Goal: Task Accomplishment & Management: Complete application form

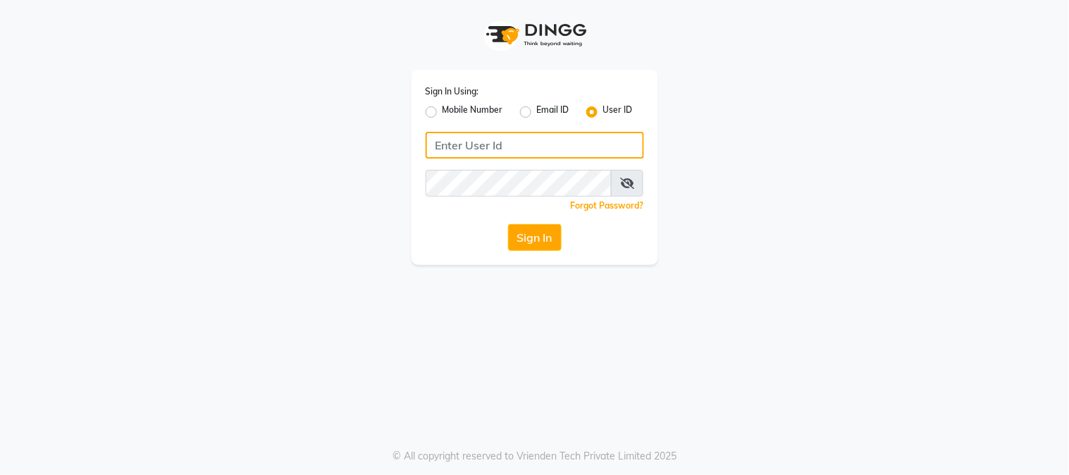
click at [553, 145] on input "Username" at bounding box center [535, 145] width 218 height 27
type input "[PERSON_NAME]"
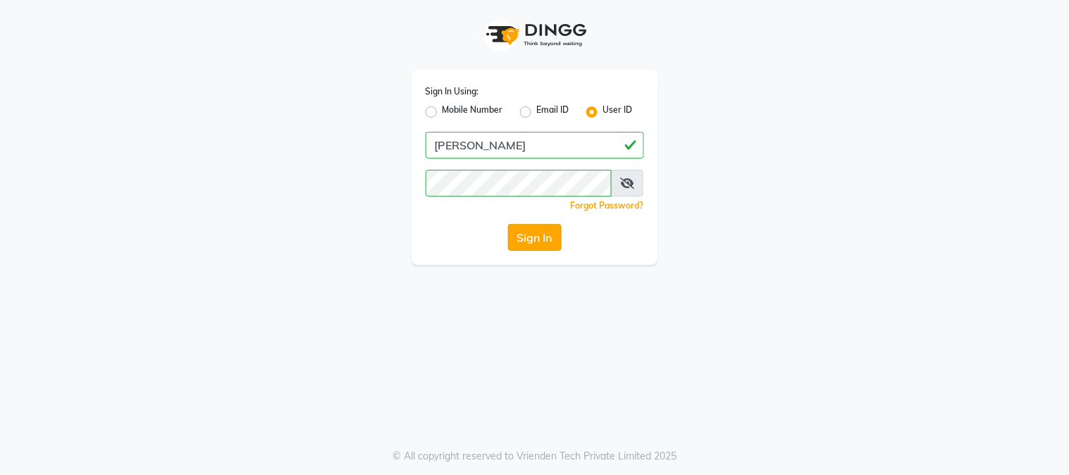
click at [541, 244] on button "Sign In" at bounding box center [535, 237] width 54 height 27
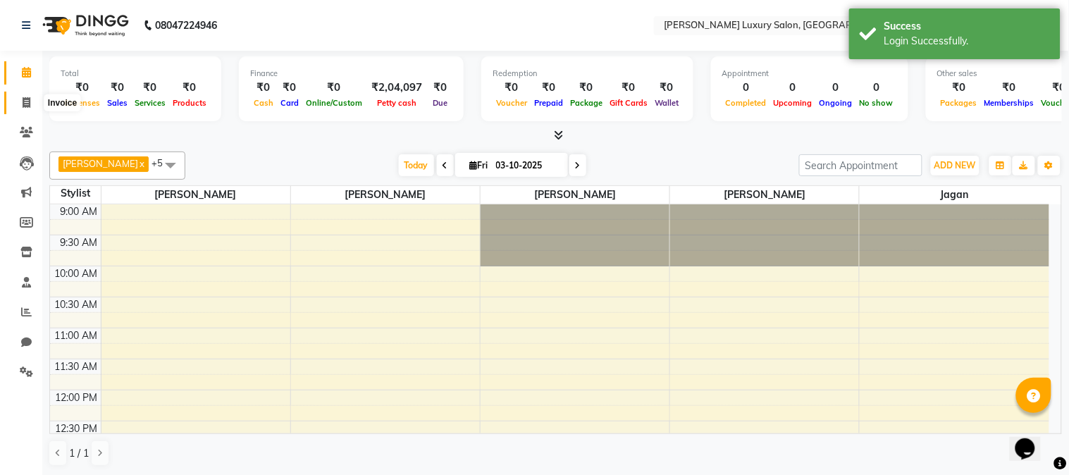
click at [26, 109] on span at bounding box center [26, 103] width 25 height 16
select select "7752"
select select "service"
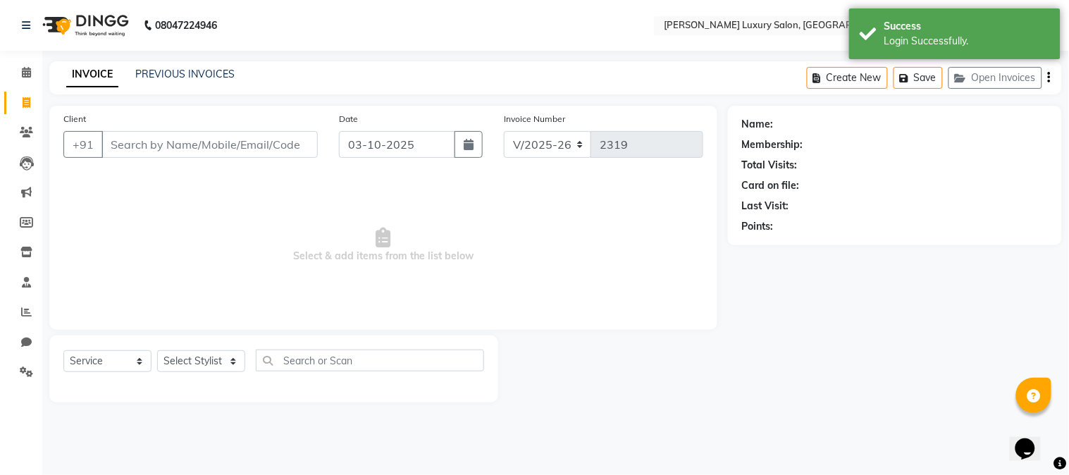
click at [229, 157] on input "Client" at bounding box center [209, 144] width 216 height 27
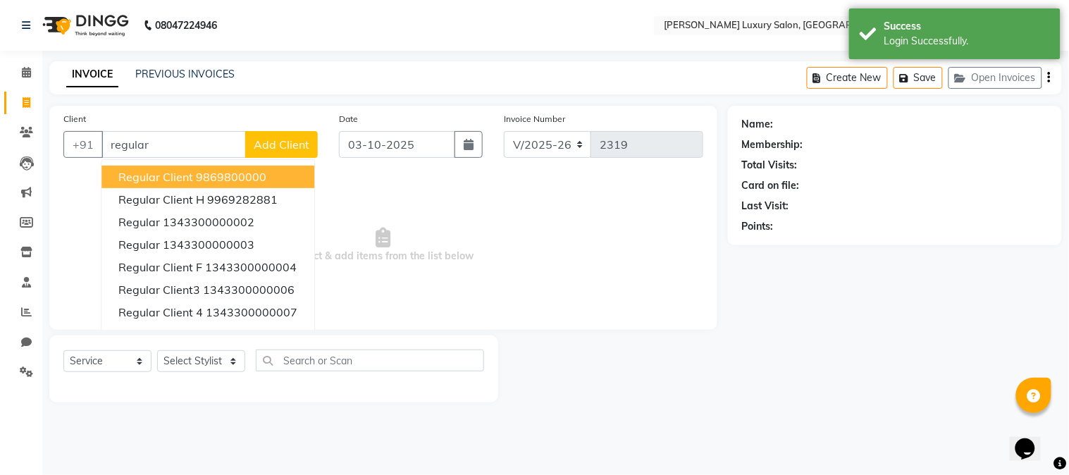
type input "regular"
click at [294, 139] on span "Add Client" at bounding box center [282, 144] width 56 height 14
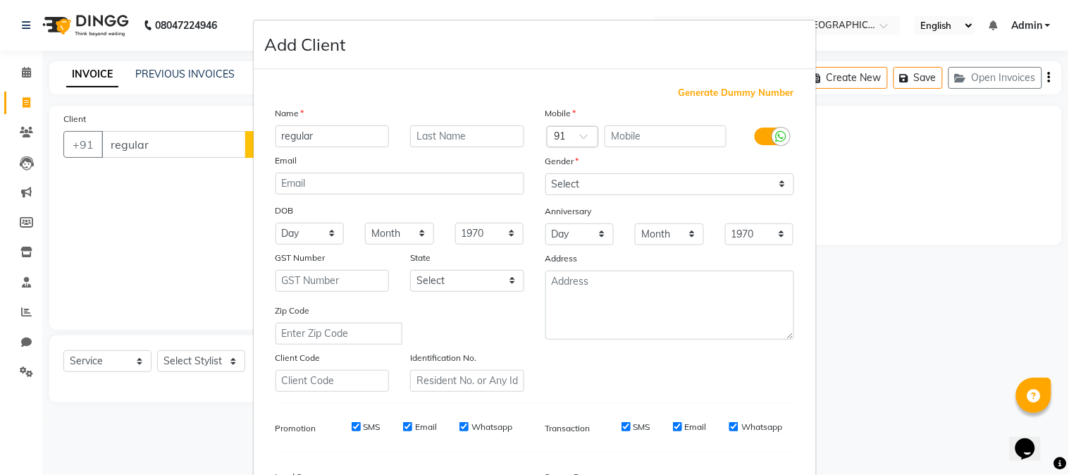
click at [717, 99] on span "Generate Dummy Number" at bounding box center [737, 93] width 116 height 14
type input "1343300000252"
checkbox input "false"
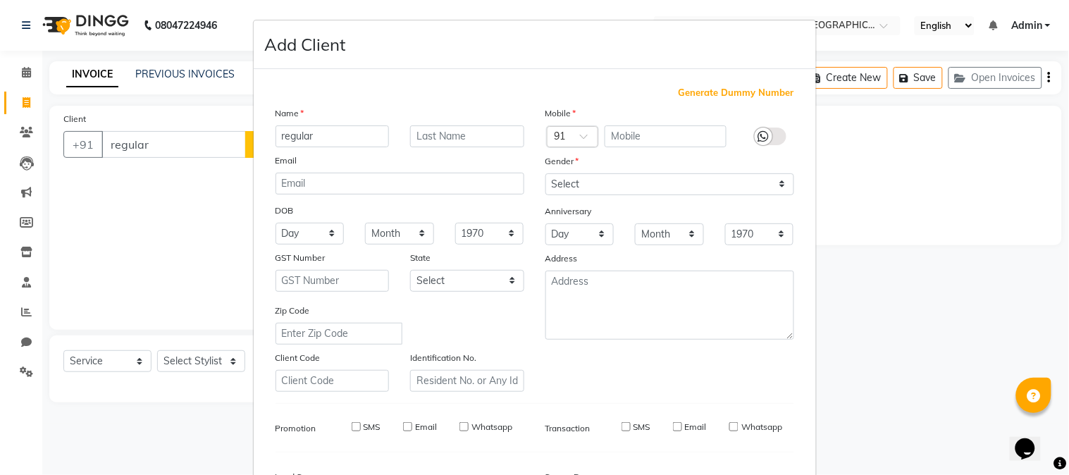
checkbox input "false"
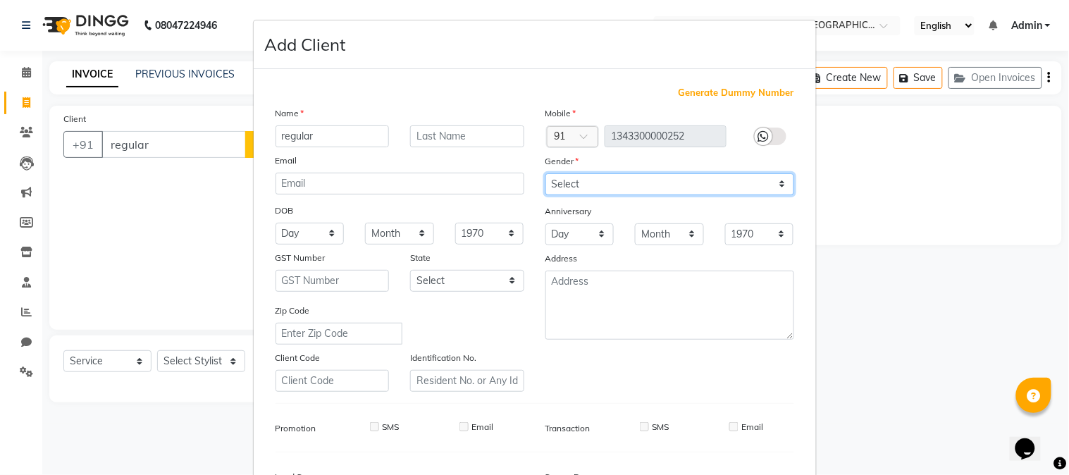
click at [669, 190] on select "Select [DEMOGRAPHIC_DATA] [DEMOGRAPHIC_DATA] Other Prefer Not To Say" at bounding box center [669, 184] width 249 height 22
select select "[DEMOGRAPHIC_DATA]"
click at [545, 173] on select "Select [DEMOGRAPHIC_DATA] [DEMOGRAPHIC_DATA] Other Prefer Not To Say" at bounding box center [669, 184] width 249 height 22
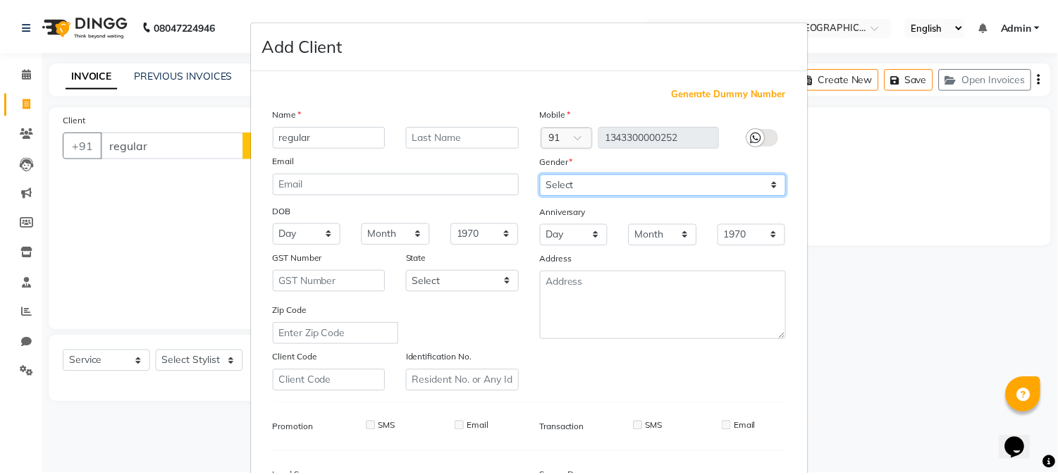
scroll to position [156, 0]
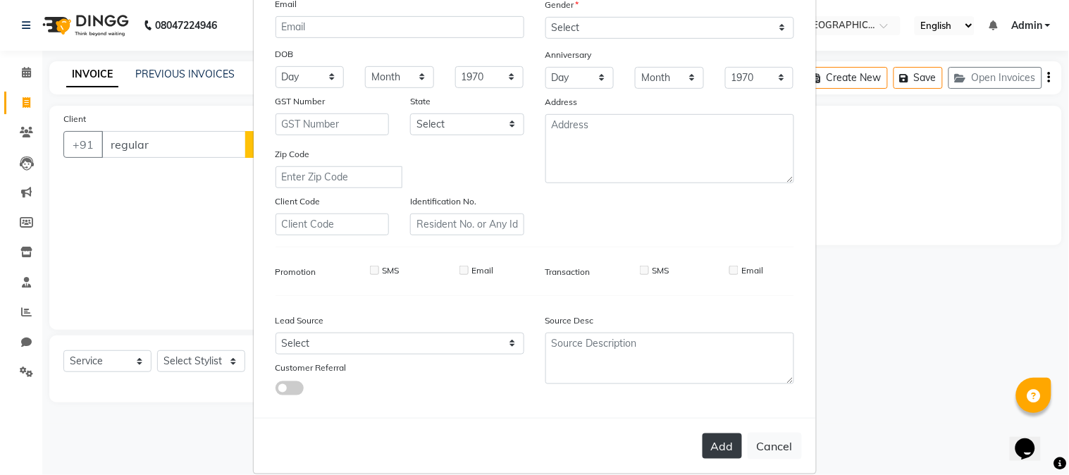
click at [733, 452] on button "Add" at bounding box center [722, 445] width 39 height 25
type input "1343300000252"
select select
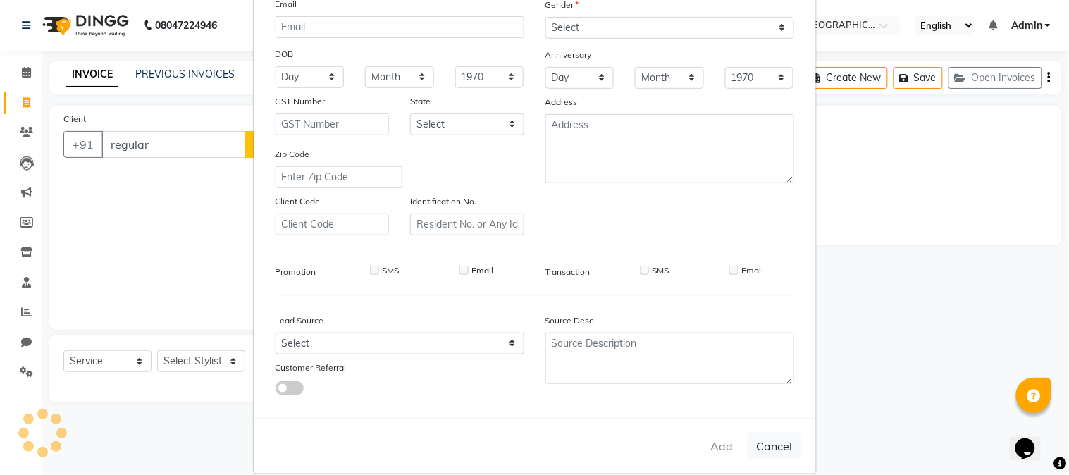
select select
checkbox input "false"
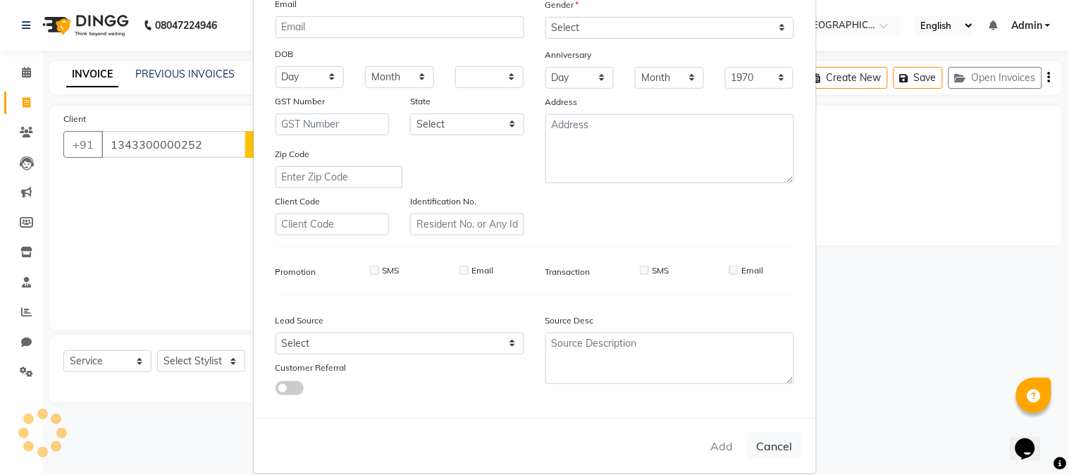
checkbox input "false"
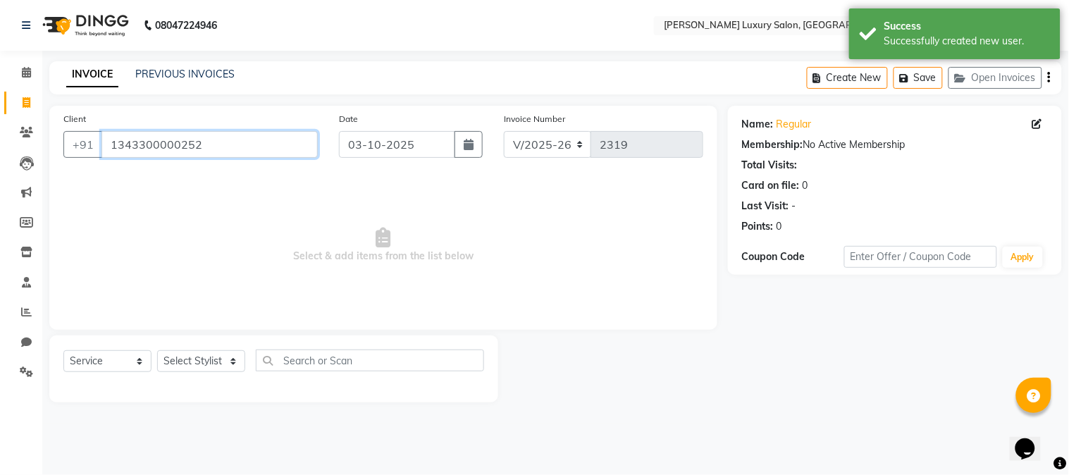
click at [206, 150] on input "1343300000252" at bounding box center [209, 144] width 216 height 27
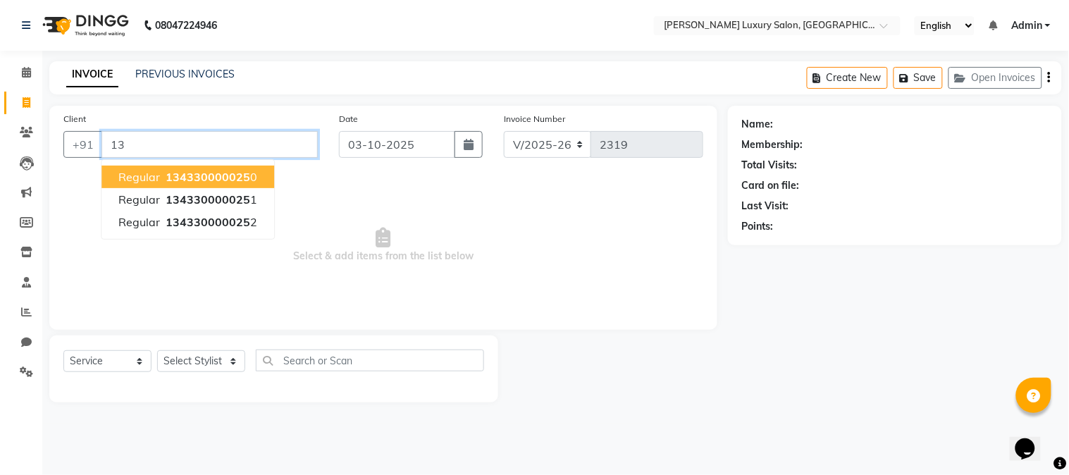
type input "1"
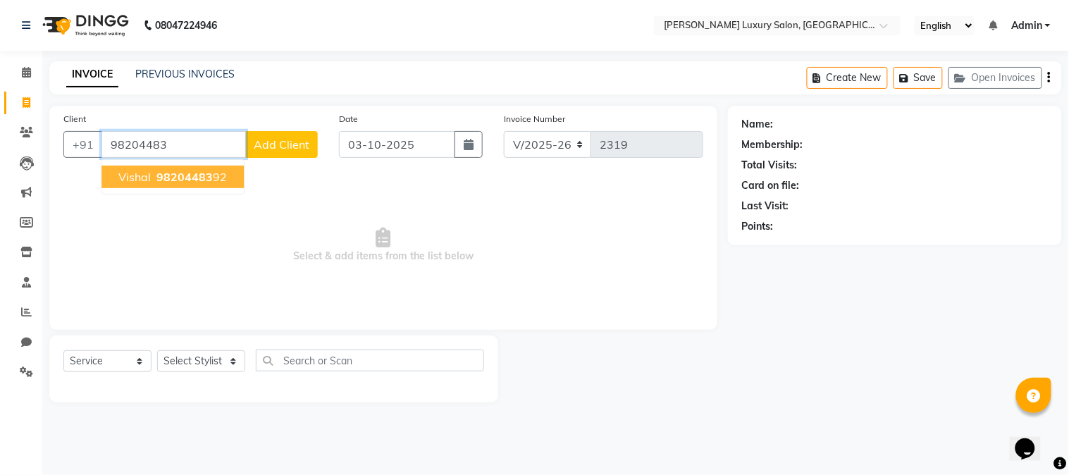
click at [179, 170] on span "98204483" at bounding box center [184, 177] width 56 height 14
type input "9820448392"
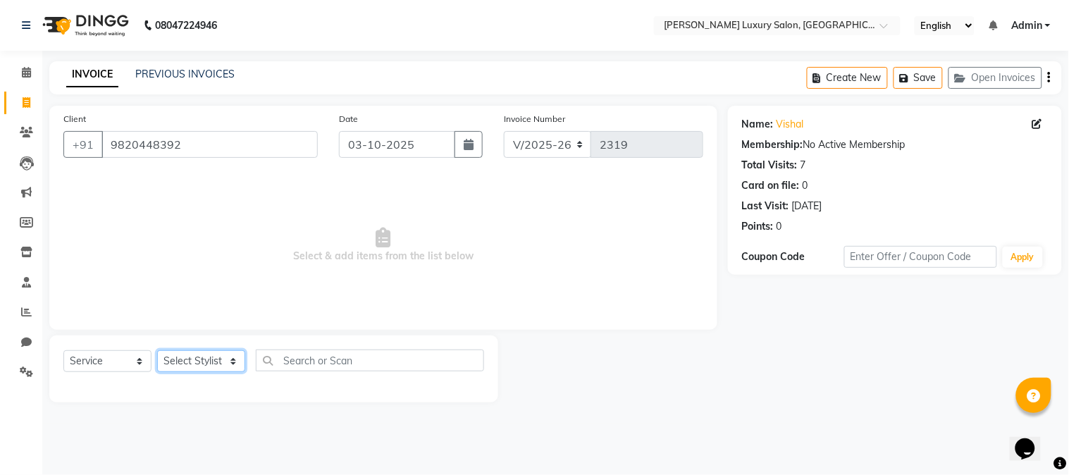
click at [213, 363] on select "Select Stylist [PERSON_NAME] [PERSON_NAME] Pol [PERSON_NAME] [PERSON_NAME] Salo…" at bounding box center [201, 361] width 88 height 22
select select "69299"
click at [157, 351] on select "Select Stylist [PERSON_NAME] [PERSON_NAME] Pol [PERSON_NAME] [PERSON_NAME] Salo…" at bounding box center [201, 361] width 88 height 22
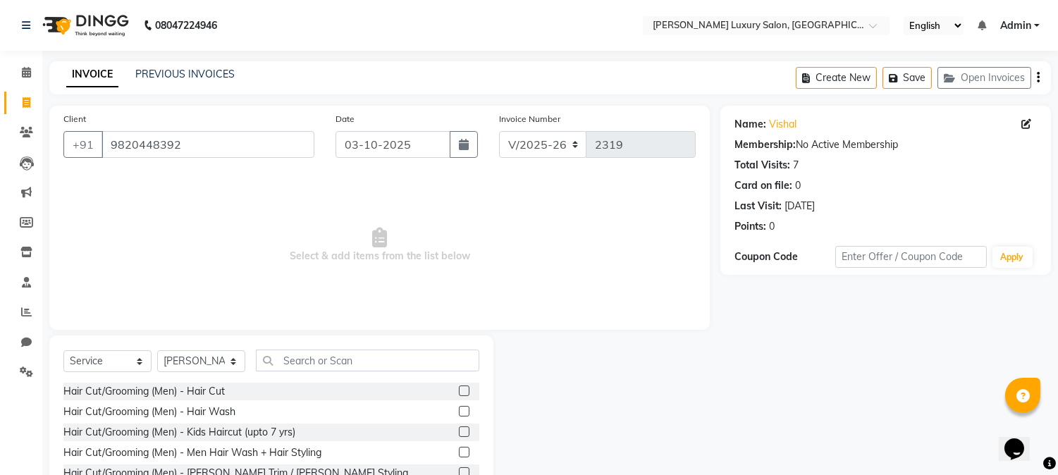
click at [459, 390] on label at bounding box center [464, 390] width 11 height 11
click at [459, 390] on input "checkbox" at bounding box center [463, 391] width 9 height 9
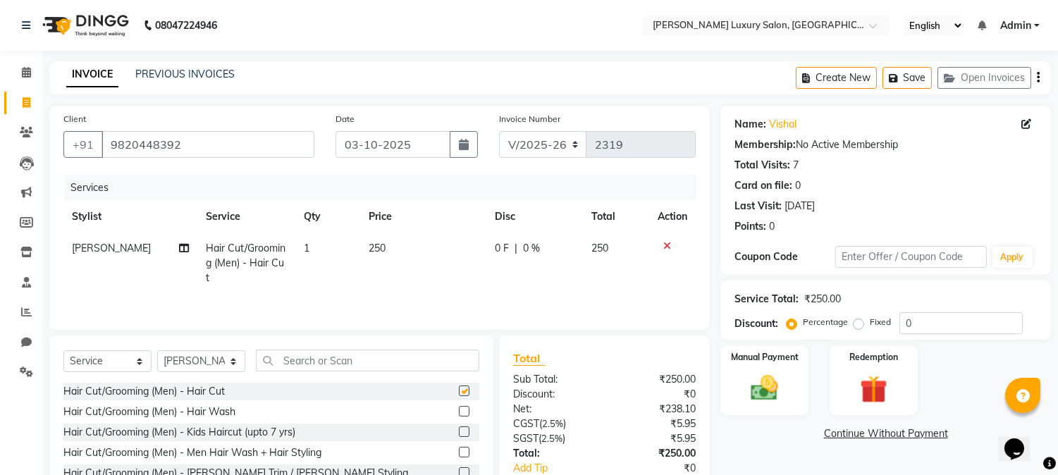
checkbox input "false"
click at [742, 389] on img at bounding box center [764, 388] width 47 height 33
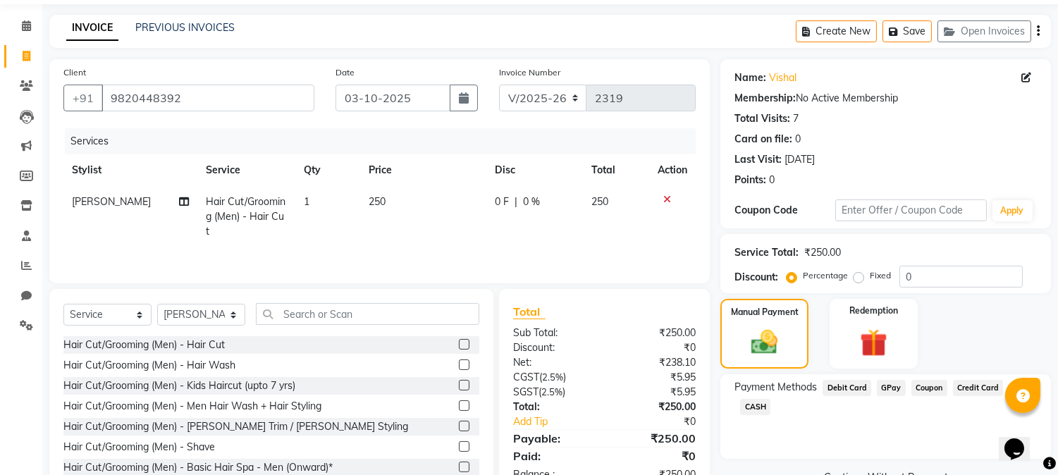
scroll to position [89, 0]
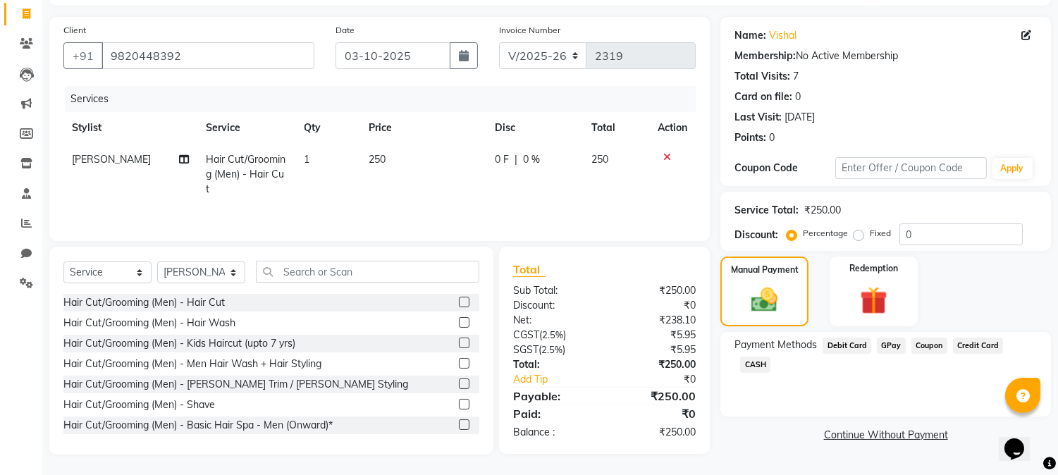
click at [770, 357] on span "CASH" at bounding box center [755, 365] width 30 height 16
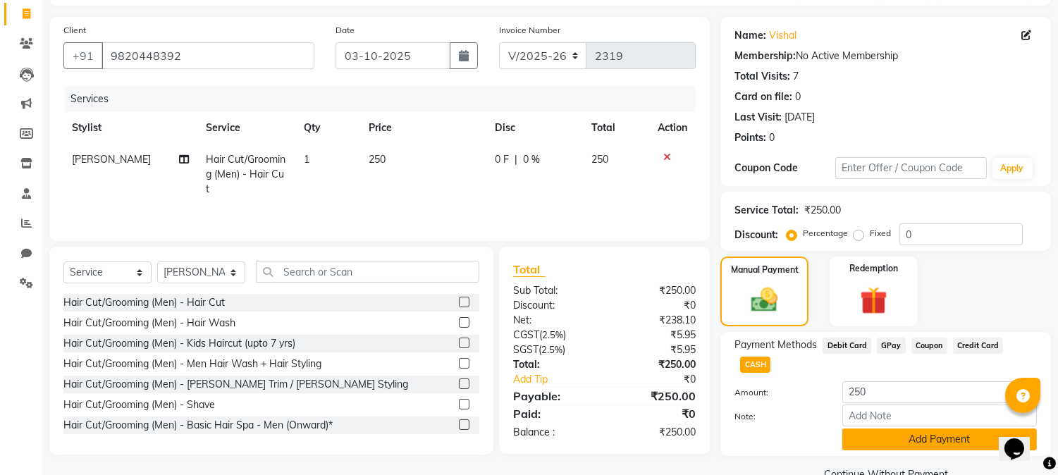
click at [884, 428] on button "Add Payment" at bounding box center [939, 439] width 194 height 22
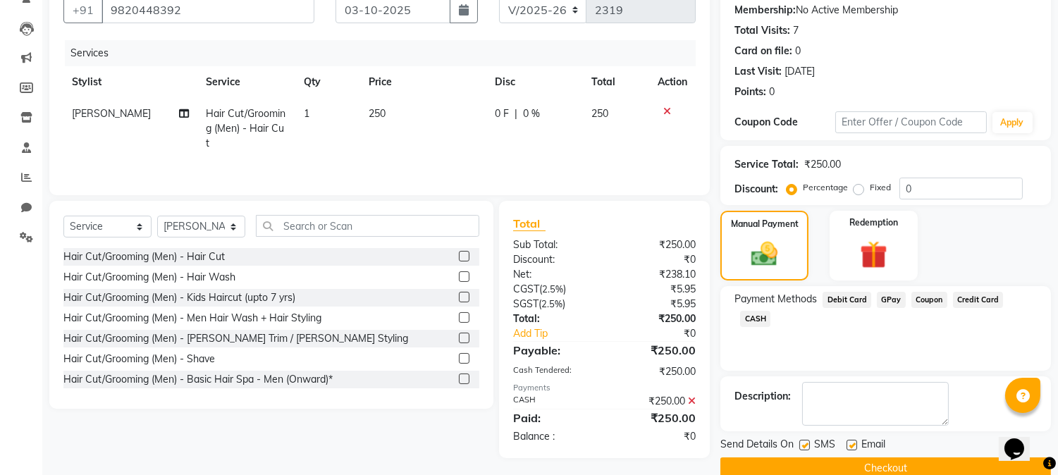
scroll to position [159, 0]
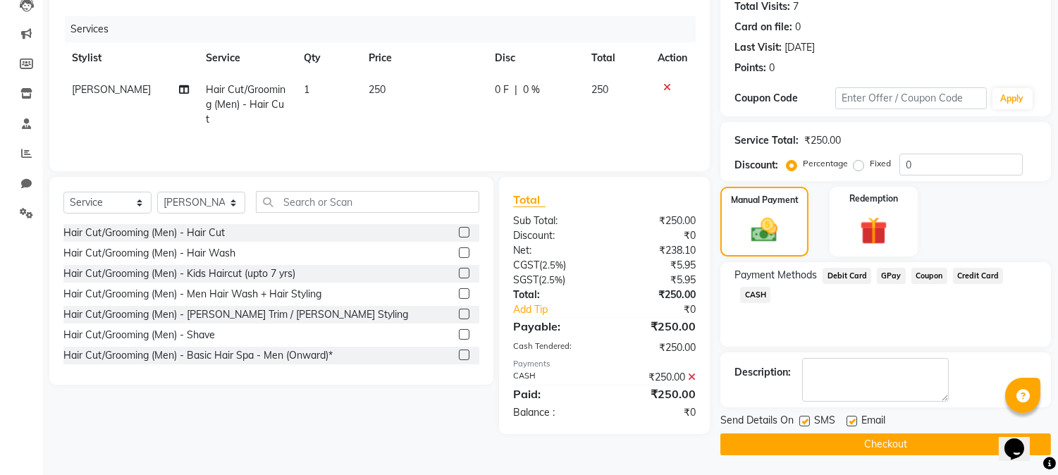
click at [884, 441] on button "Checkout" at bounding box center [885, 444] width 330 height 22
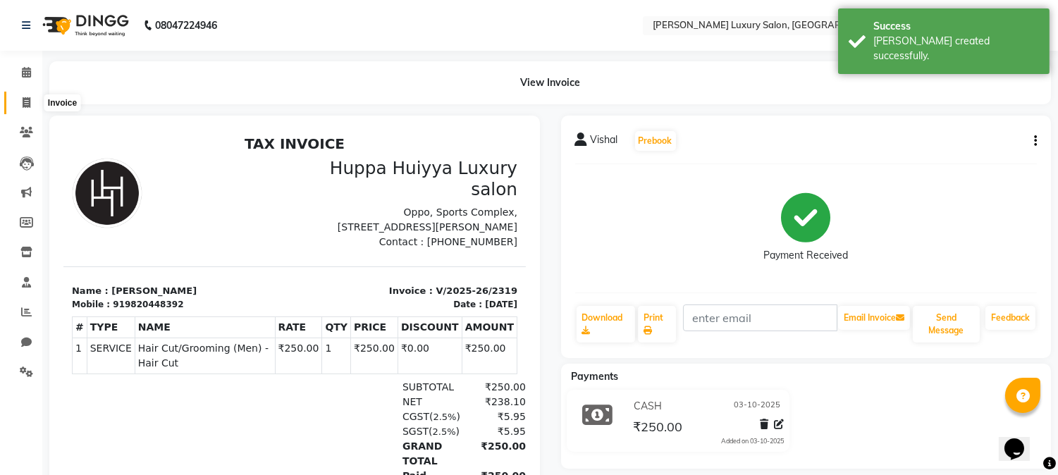
click at [32, 97] on span at bounding box center [26, 103] width 25 height 16
select select "service"
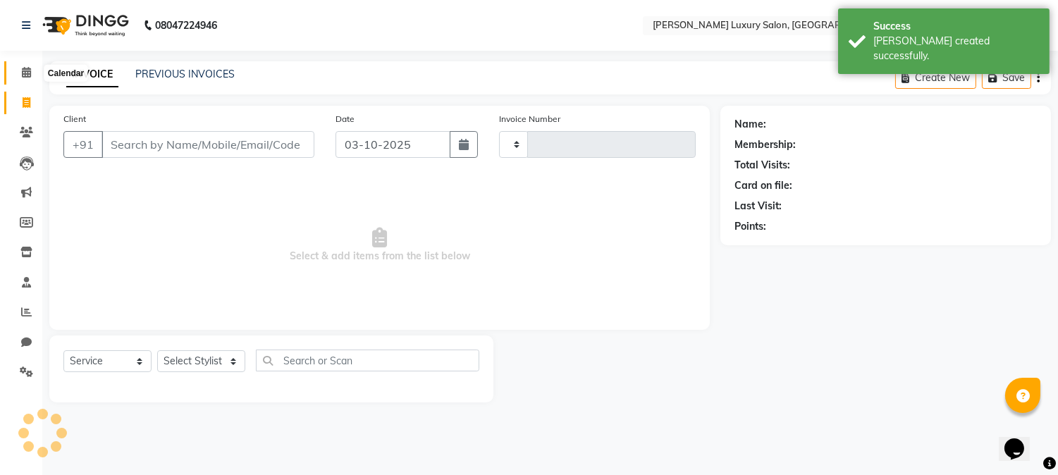
type input "2320"
select select "7752"
click at [25, 65] on span at bounding box center [26, 73] width 25 height 16
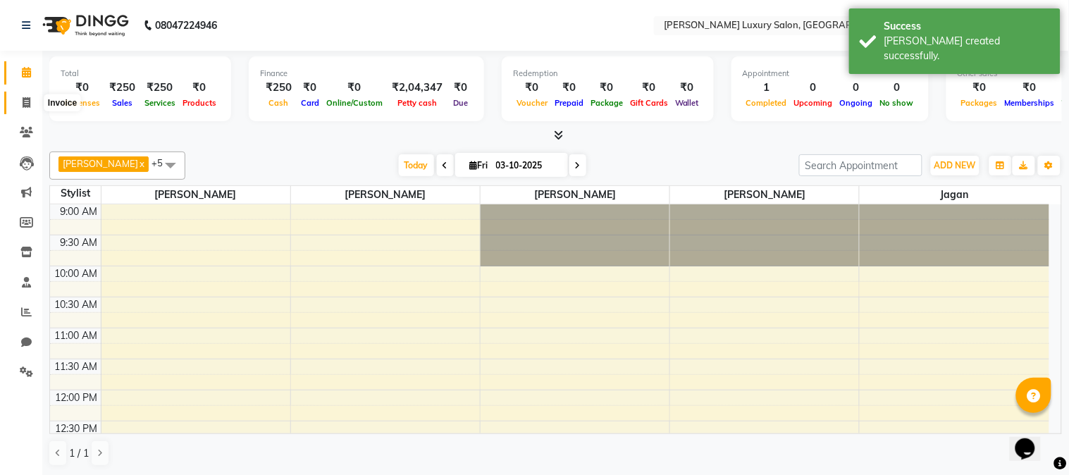
click at [31, 106] on span at bounding box center [26, 103] width 25 height 16
select select "7752"
select select "service"
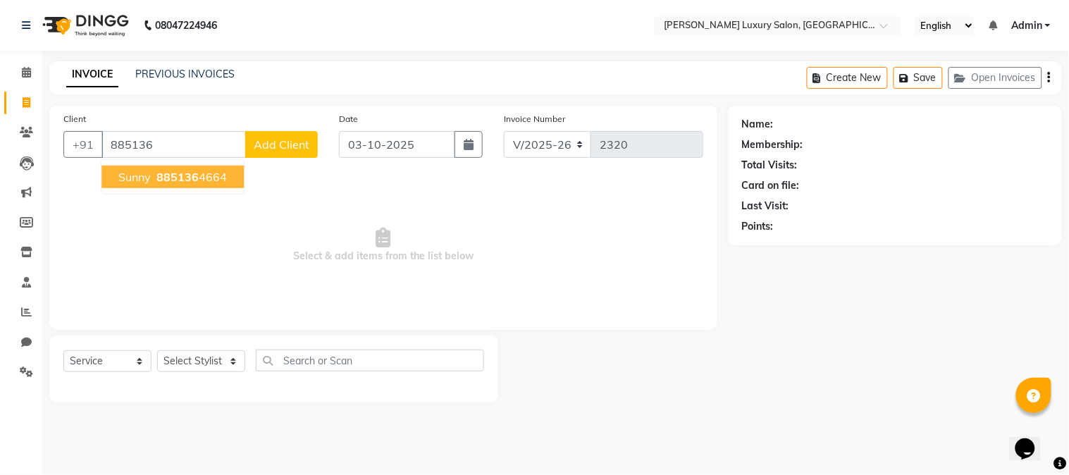
click at [192, 175] on span "885136" at bounding box center [177, 177] width 42 height 14
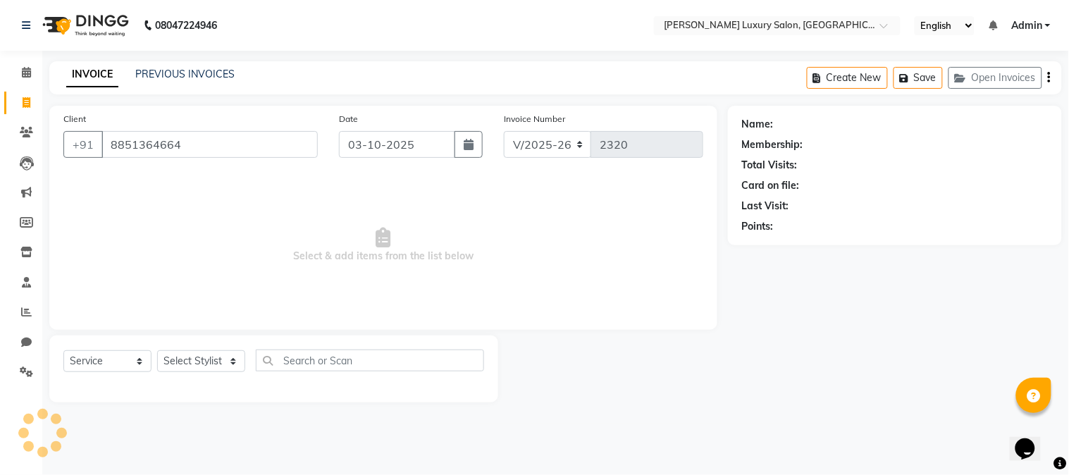
type input "8851364664"
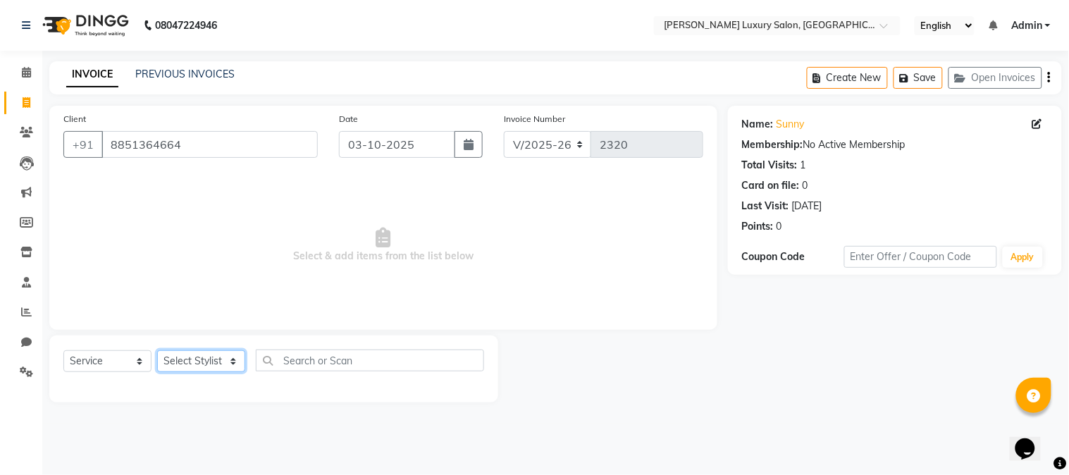
click at [205, 355] on select "Select Stylist [PERSON_NAME] [PERSON_NAME] Pol [PERSON_NAME] [PERSON_NAME] Salo…" at bounding box center [201, 361] width 88 height 22
select select "69299"
click at [157, 351] on select "Select Stylist [PERSON_NAME] [PERSON_NAME] Pol [PERSON_NAME] [PERSON_NAME] Salo…" at bounding box center [201, 361] width 88 height 22
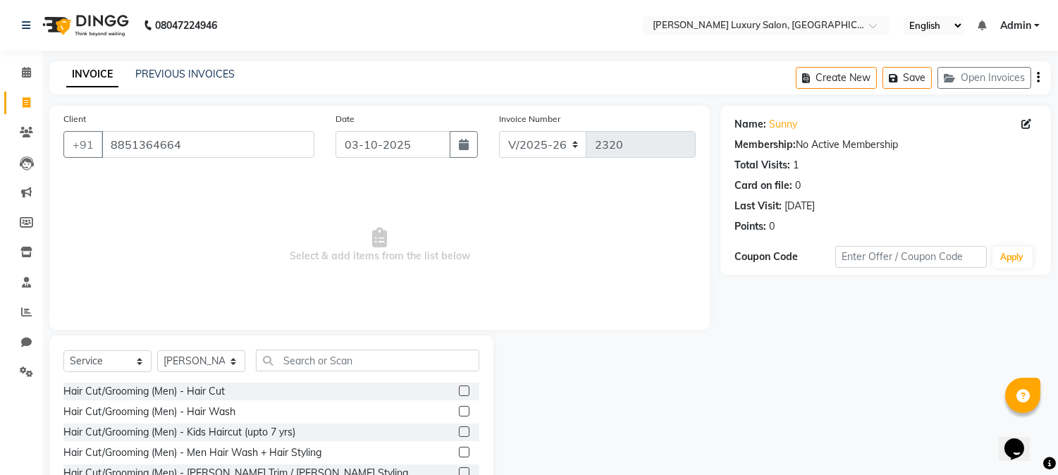
click at [459, 412] on label at bounding box center [464, 411] width 11 height 11
click at [459, 412] on input "checkbox" at bounding box center [463, 411] width 9 height 9
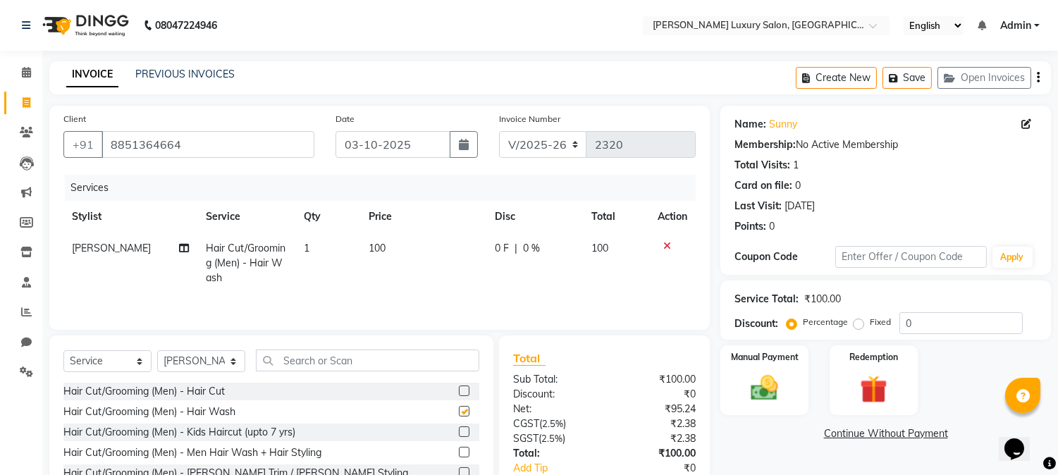
checkbox input "false"
click at [786, 393] on img at bounding box center [764, 388] width 47 height 33
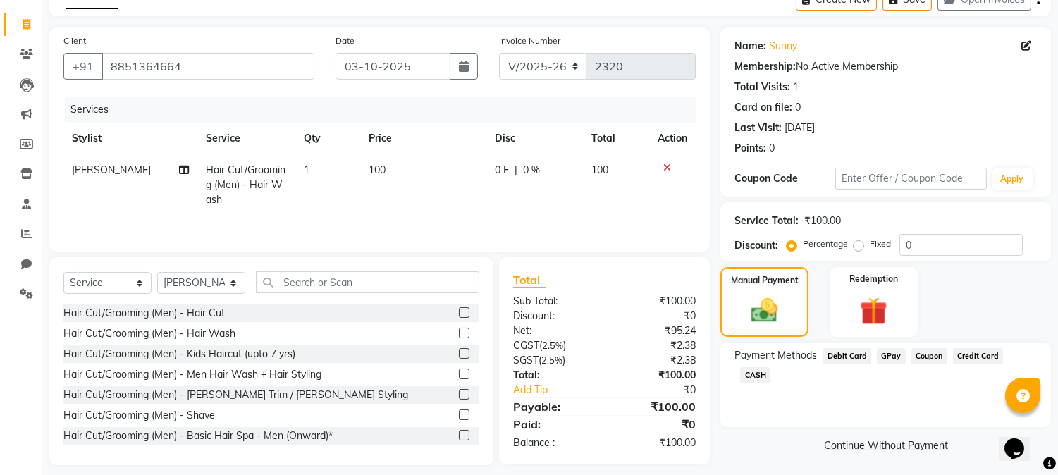
click at [881, 355] on span "GPay" at bounding box center [891, 356] width 29 height 16
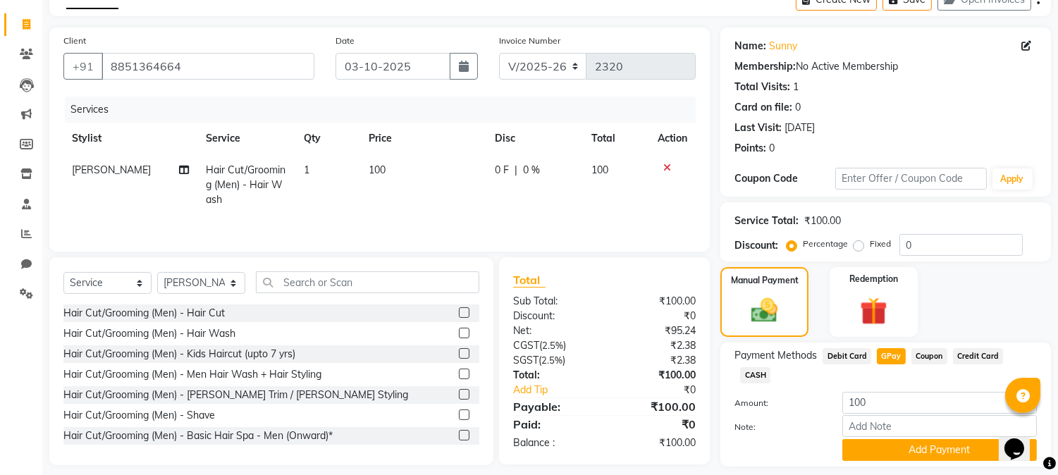
scroll to position [100, 0]
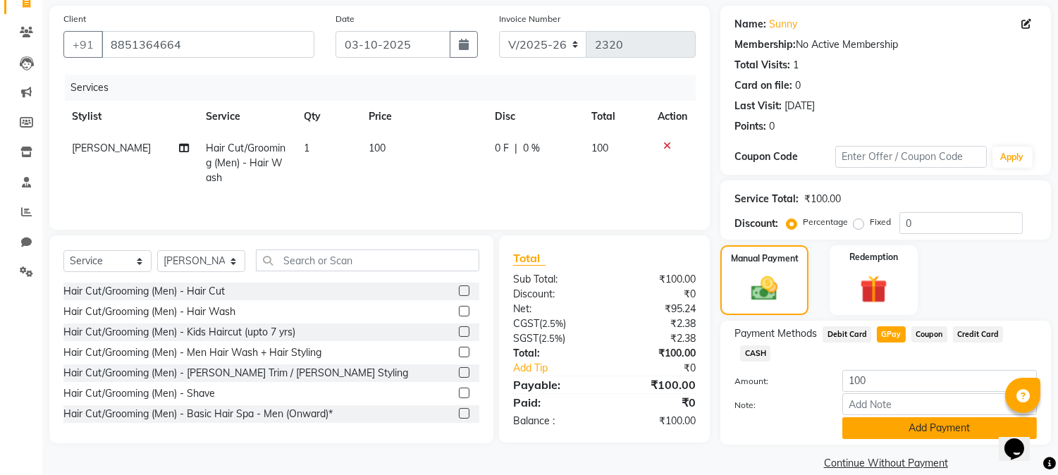
click at [884, 417] on button "Add Payment" at bounding box center [939, 428] width 194 height 22
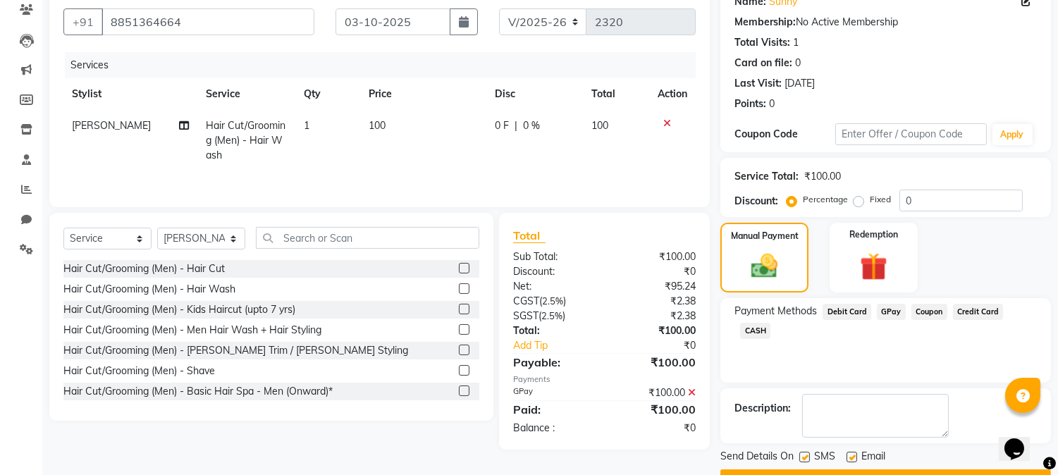
scroll to position [159, 0]
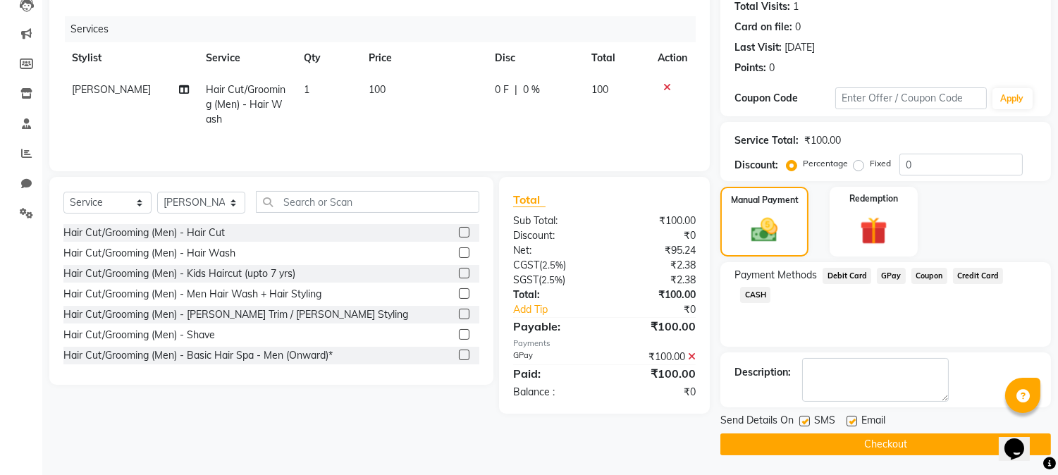
click at [871, 434] on button "Checkout" at bounding box center [885, 444] width 330 height 22
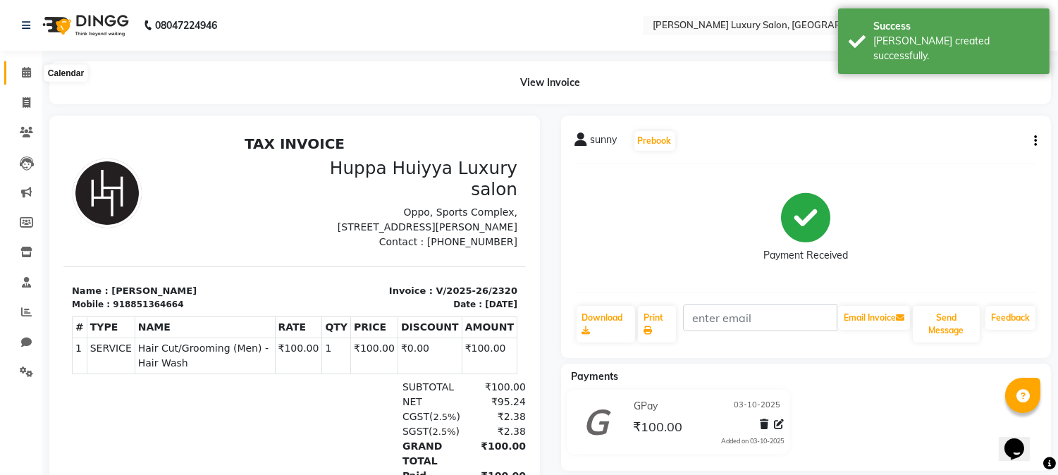
click at [22, 71] on icon at bounding box center [26, 72] width 9 height 11
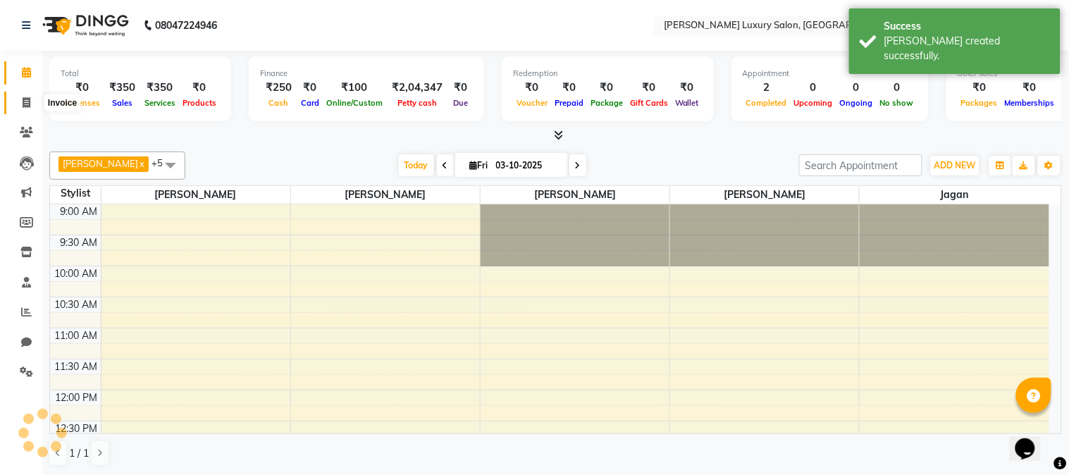
click at [23, 100] on icon at bounding box center [27, 102] width 8 height 11
select select "7752"
select select "service"
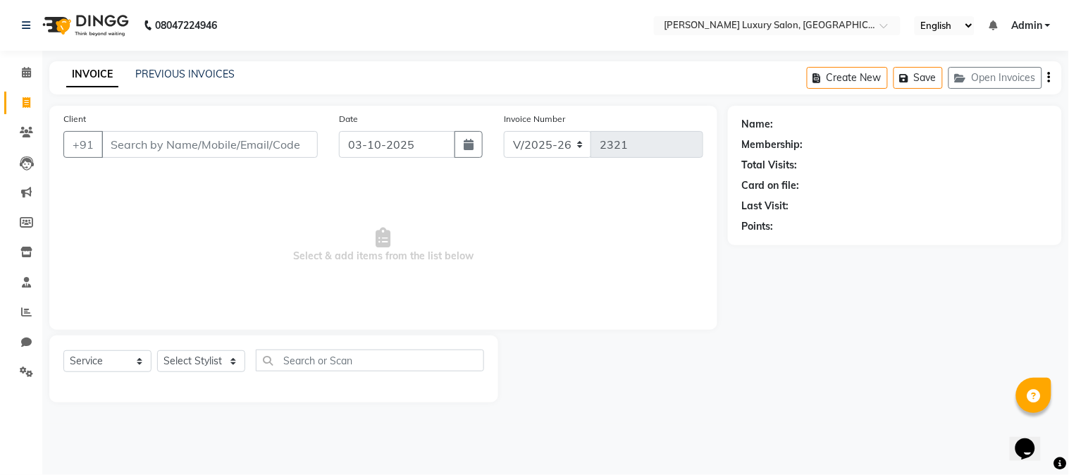
click at [178, 149] on input "Client" at bounding box center [209, 144] width 216 height 27
click at [180, 151] on input "Client" at bounding box center [209, 144] width 216 height 27
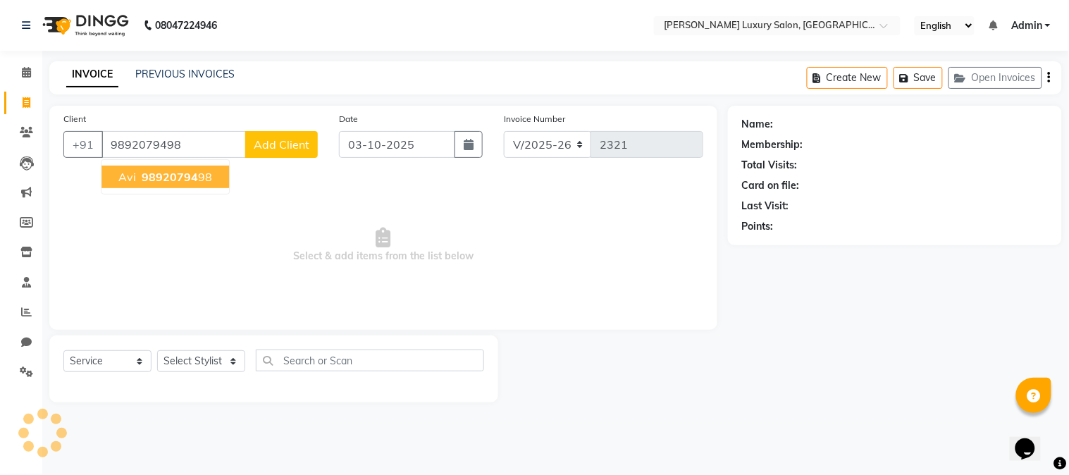
type input "9892079498"
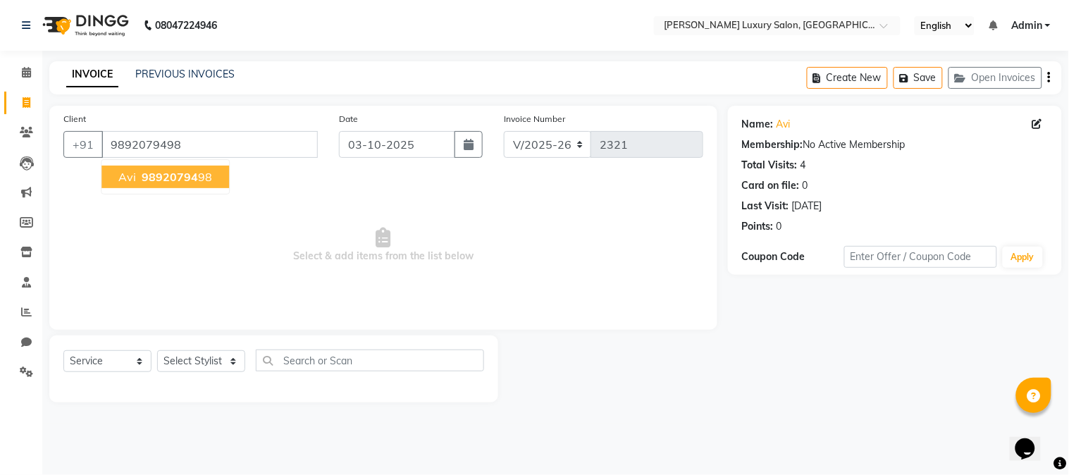
click at [156, 184] on button "Avi 98920794 98" at bounding box center [165, 177] width 128 height 23
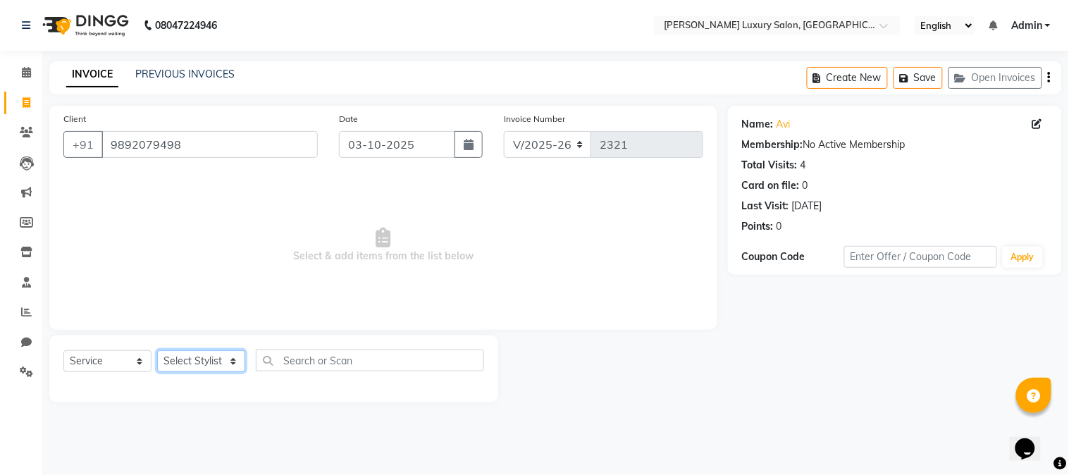
click at [225, 364] on select "Select Stylist [PERSON_NAME] [PERSON_NAME] Pol [PERSON_NAME] [PERSON_NAME] Salo…" at bounding box center [201, 361] width 88 height 22
select select "69297"
click at [157, 351] on select "Select Stylist [PERSON_NAME] [PERSON_NAME] Pol [PERSON_NAME] [PERSON_NAME] Salo…" at bounding box center [201, 361] width 88 height 22
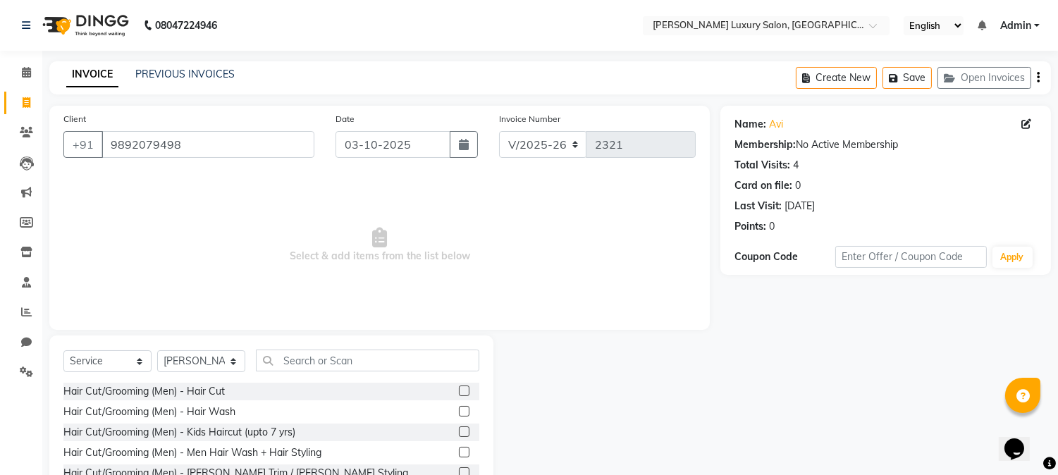
click at [459, 392] on label at bounding box center [464, 390] width 11 height 11
click at [459, 392] on input "checkbox" at bounding box center [463, 391] width 9 height 9
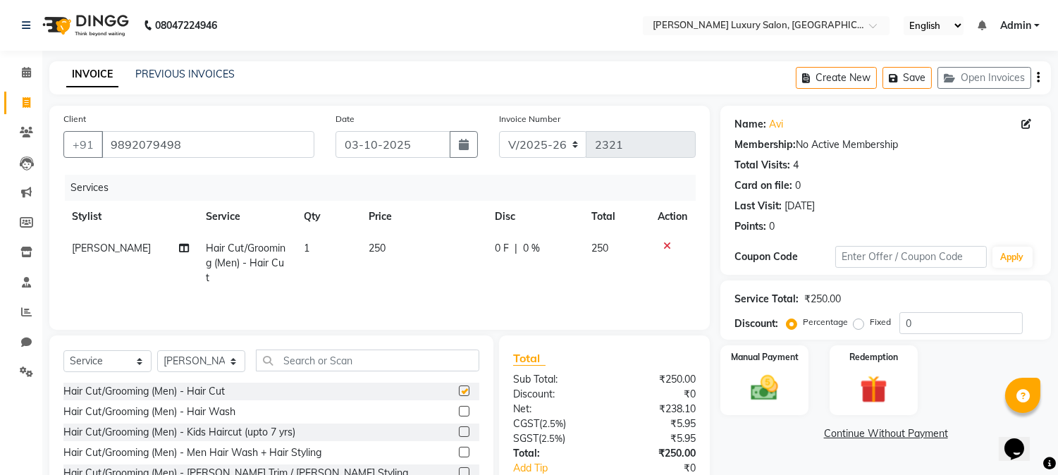
checkbox input "false"
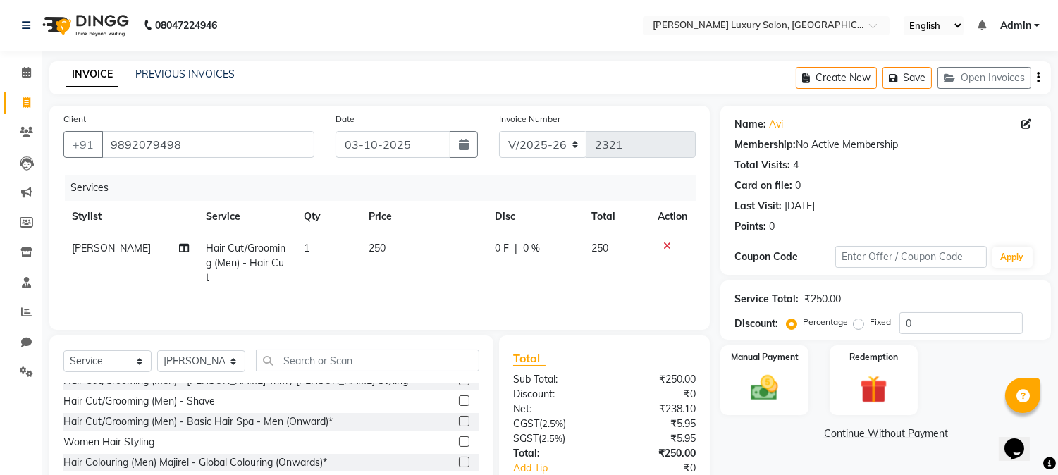
scroll to position [78, 0]
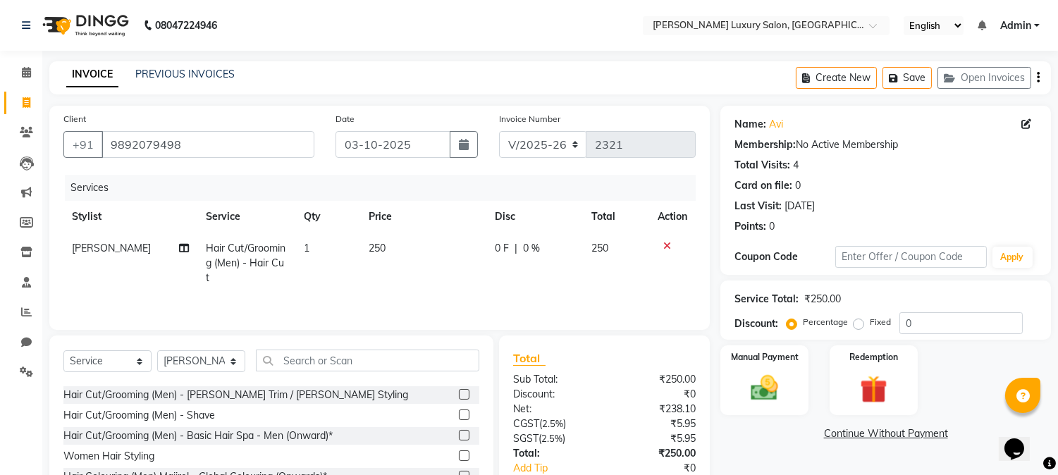
click at [459, 397] on label at bounding box center [464, 394] width 11 height 11
click at [459, 397] on input "checkbox" at bounding box center [463, 394] width 9 height 9
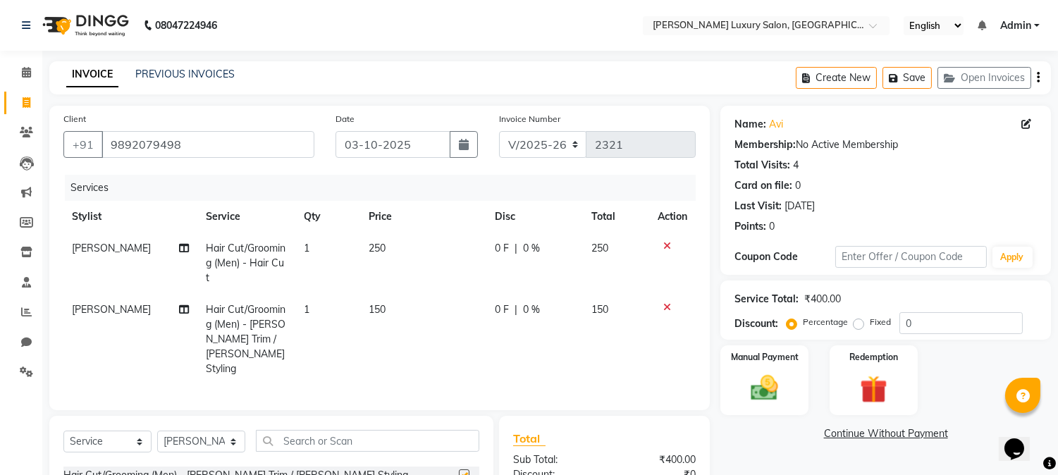
checkbox input "false"
click at [777, 390] on img at bounding box center [764, 388] width 47 height 33
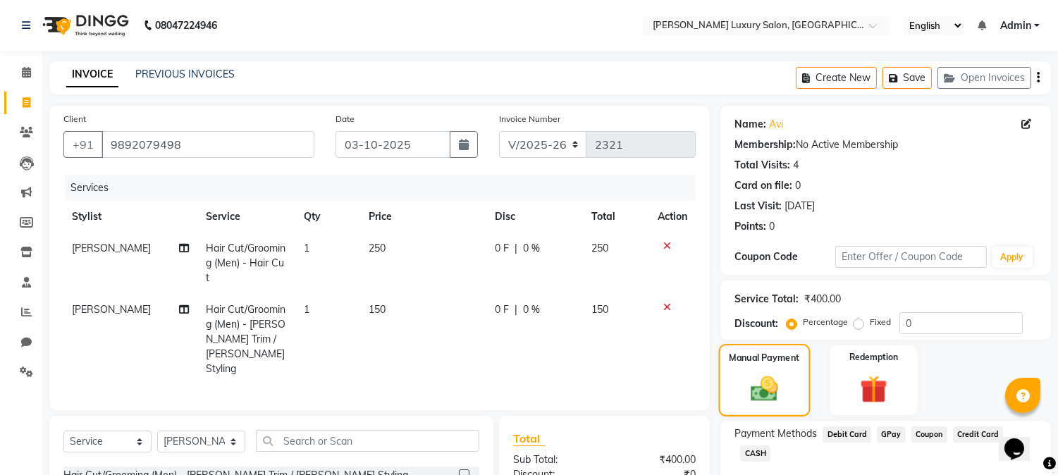
scroll to position [156, 0]
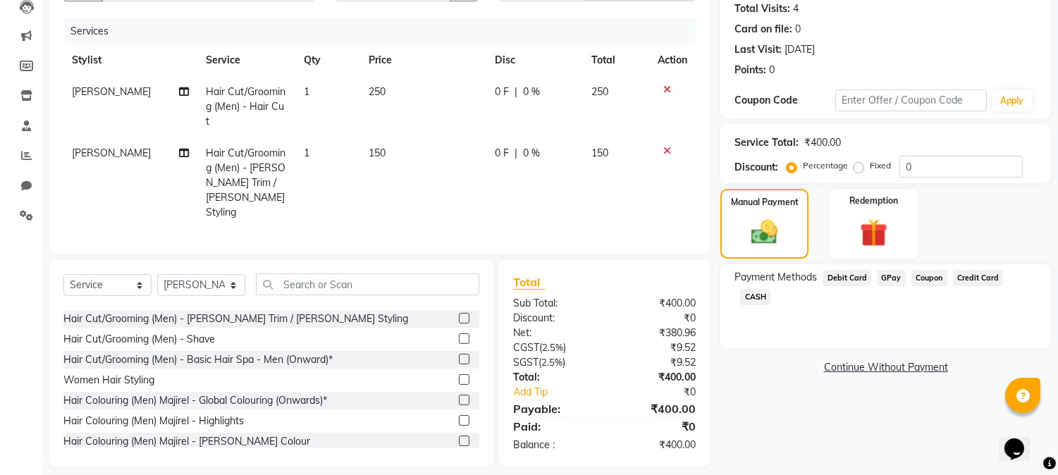
click at [893, 277] on span "GPay" at bounding box center [891, 278] width 29 height 16
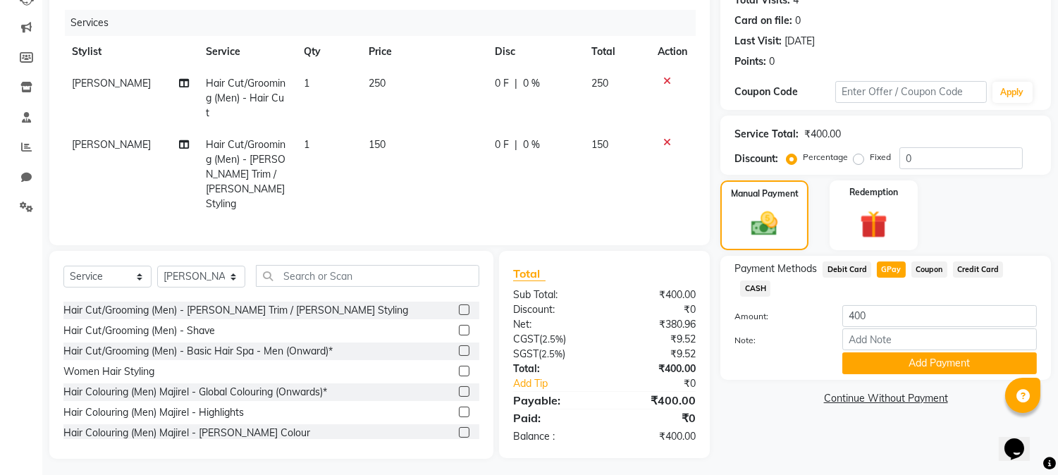
scroll to position [166, 0]
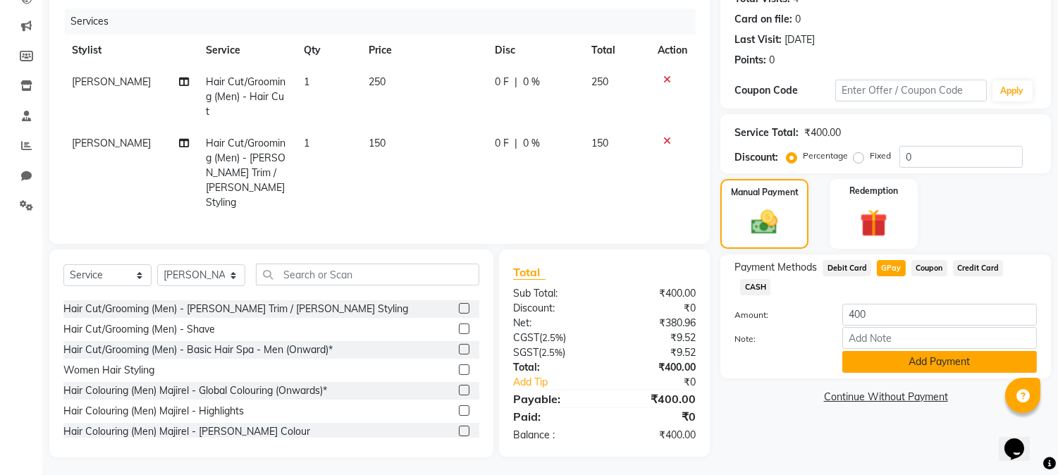
click at [896, 351] on button "Add Payment" at bounding box center [939, 362] width 194 height 22
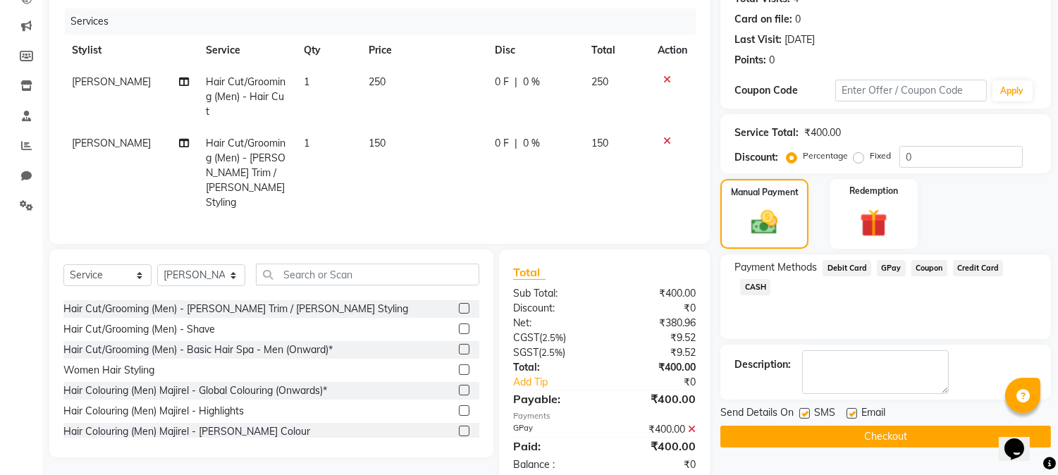
click at [903, 443] on button "Checkout" at bounding box center [885, 437] width 330 height 22
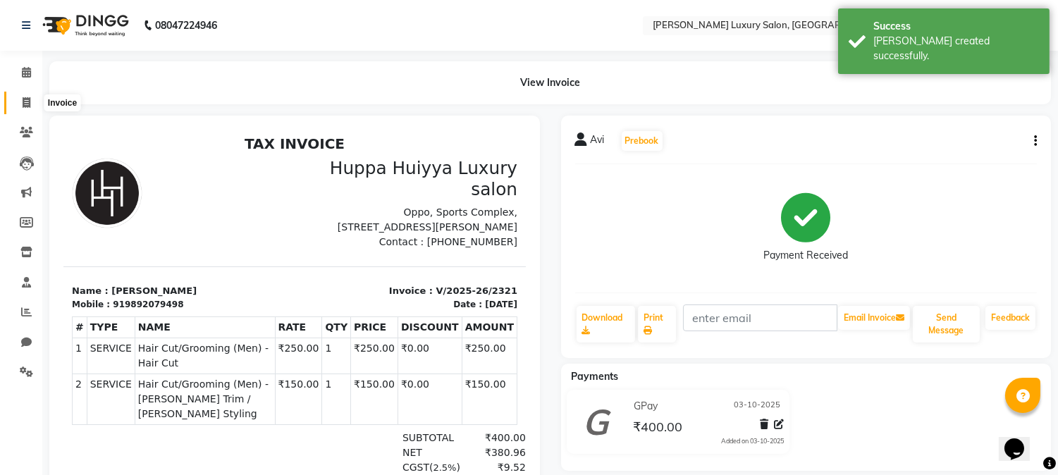
click at [28, 102] on icon at bounding box center [27, 102] width 8 height 11
select select "7752"
select select "service"
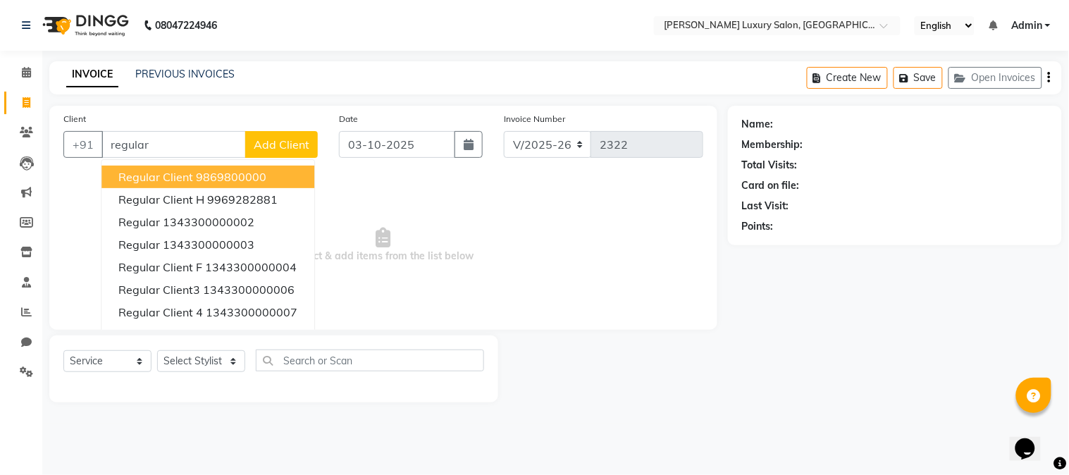
type input "regular"
click at [287, 135] on button "Add Client" at bounding box center [281, 144] width 73 height 27
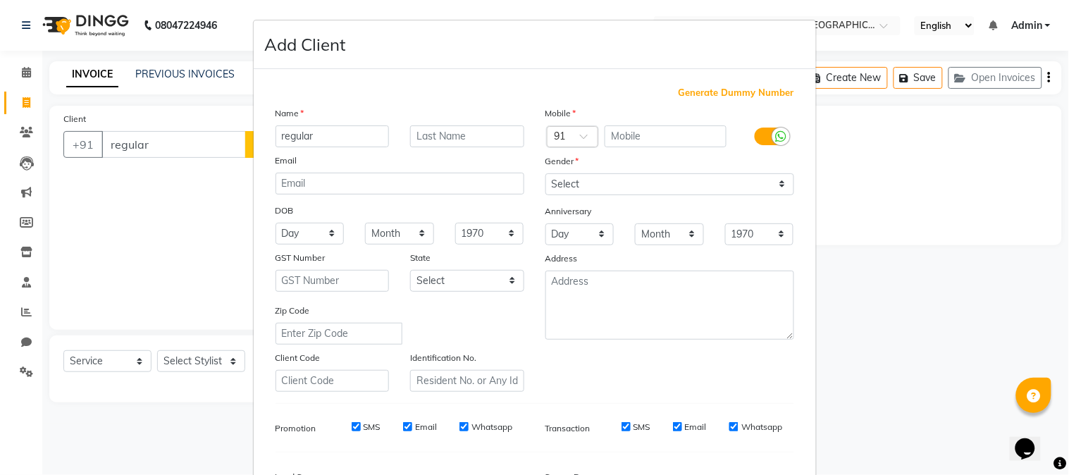
click at [679, 94] on span "Generate Dummy Number" at bounding box center [737, 93] width 116 height 14
type input "1343300000253"
checkbox input "false"
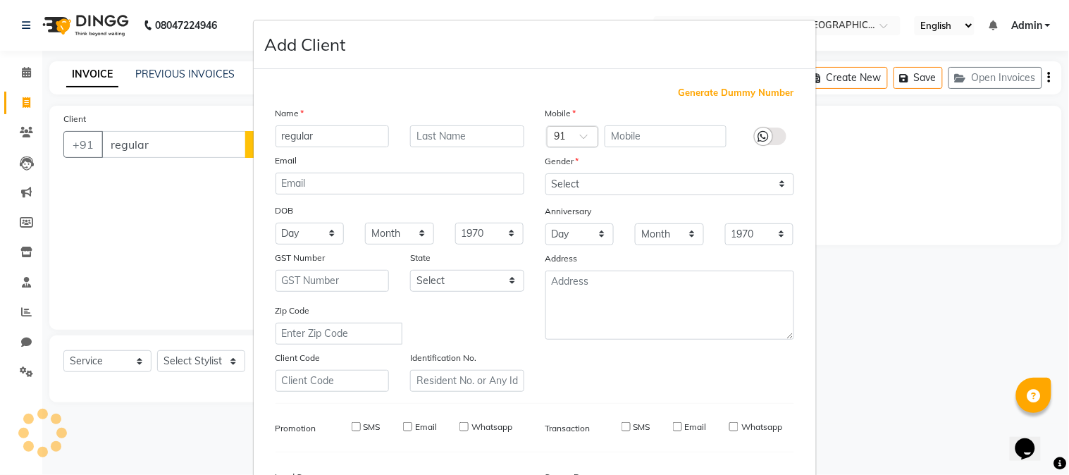
checkbox input "false"
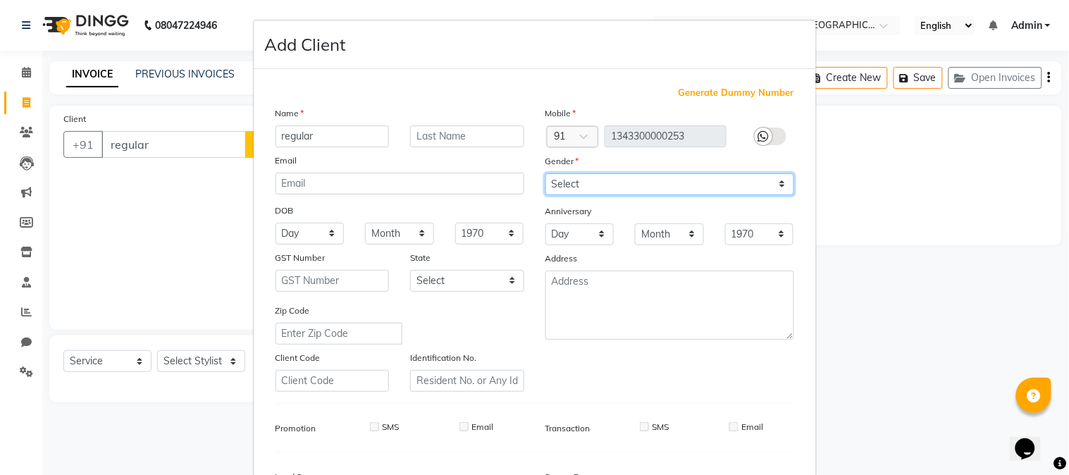
click at [646, 180] on select "Select [DEMOGRAPHIC_DATA] [DEMOGRAPHIC_DATA] Other Prefer Not To Say" at bounding box center [669, 184] width 249 height 22
select select "[DEMOGRAPHIC_DATA]"
click at [545, 173] on select "Select [DEMOGRAPHIC_DATA] [DEMOGRAPHIC_DATA] Other Prefer Not To Say" at bounding box center [669, 184] width 249 height 22
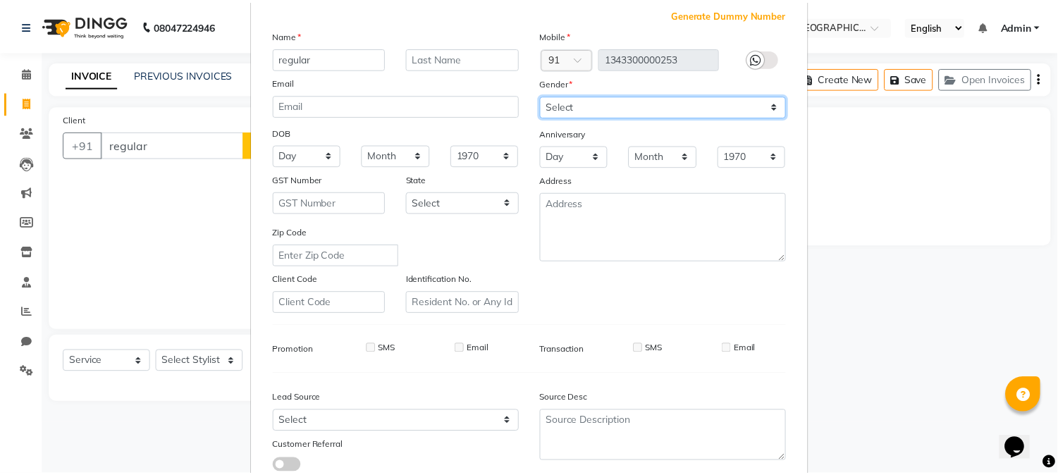
scroll to position [176, 0]
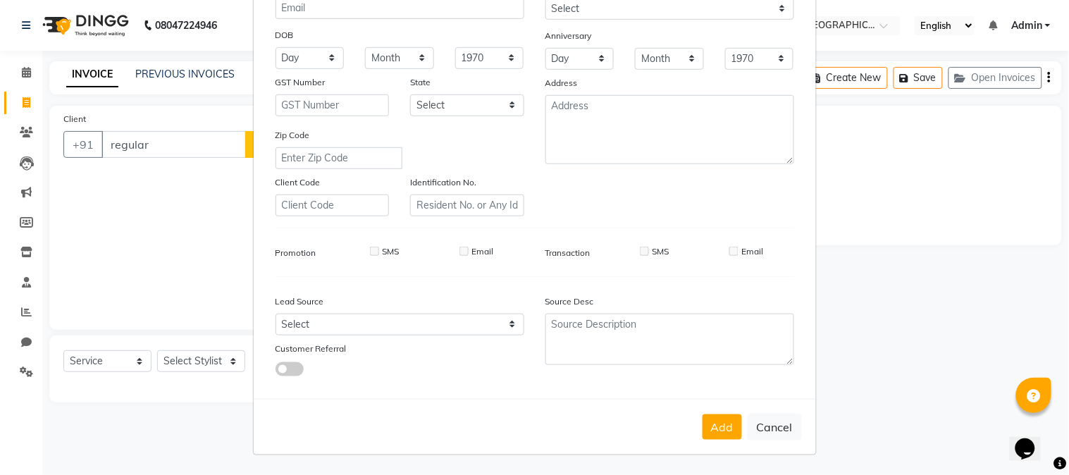
click at [726, 420] on button "Add" at bounding box center [722, 426] width 39 height 25
type input "1343300000253"
select select
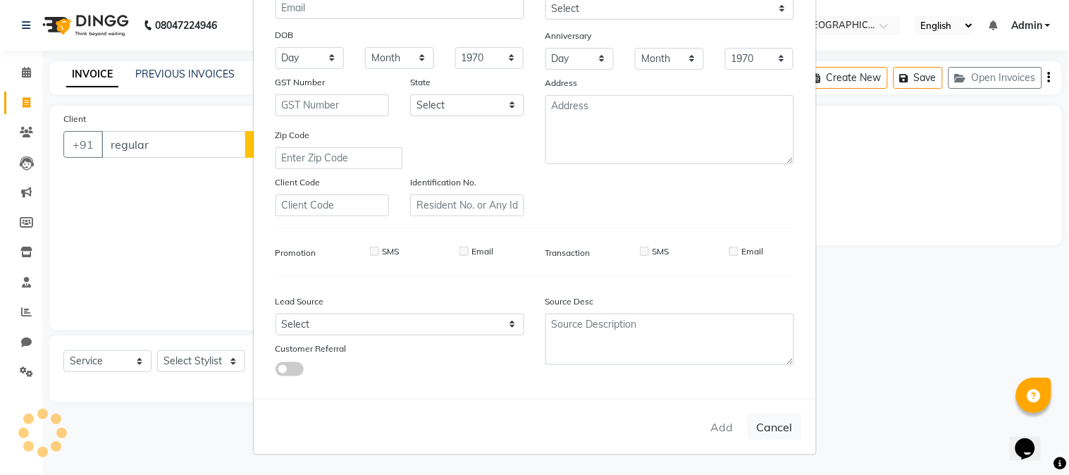
select select
checkbox input "false"
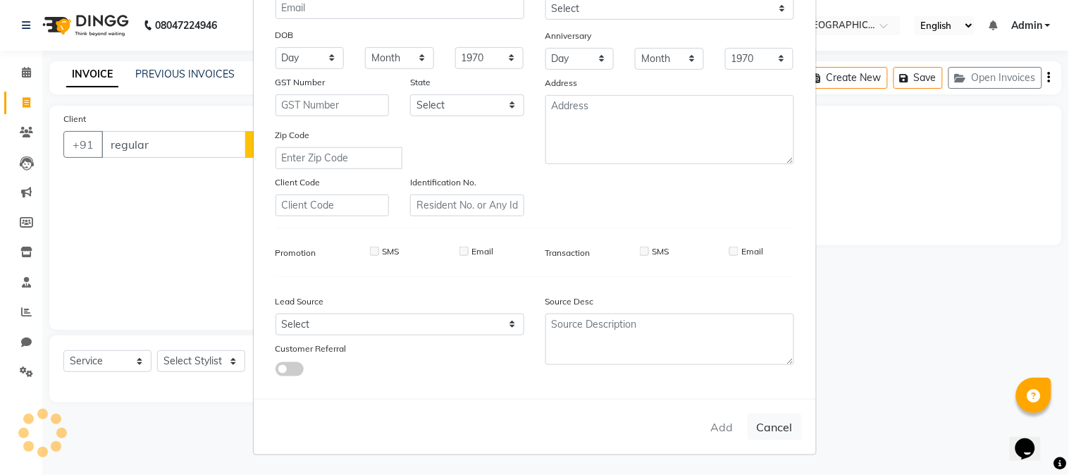
checkbox input "false"
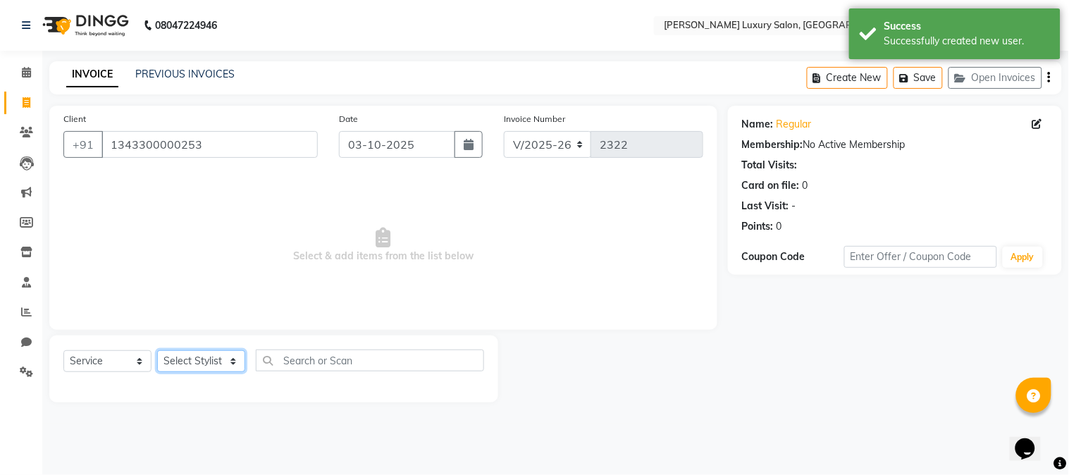
click at [175, 361] on select "Select Stylist [PERSON_NAME] [PERSON_NAME] Pol [PERSON_NAME] [PERSON_NAME] Salo…" at bounding box center [201, 361] width 88 height 22
select select "69294"
click at [157, 351] on select "Select Stylist [PERSON_NAME] [PERSON_NAME] Pol [PERSON_NAME] [PERSON_NAME] Salo…" at bounding box center [201, 361] width 88 height 22
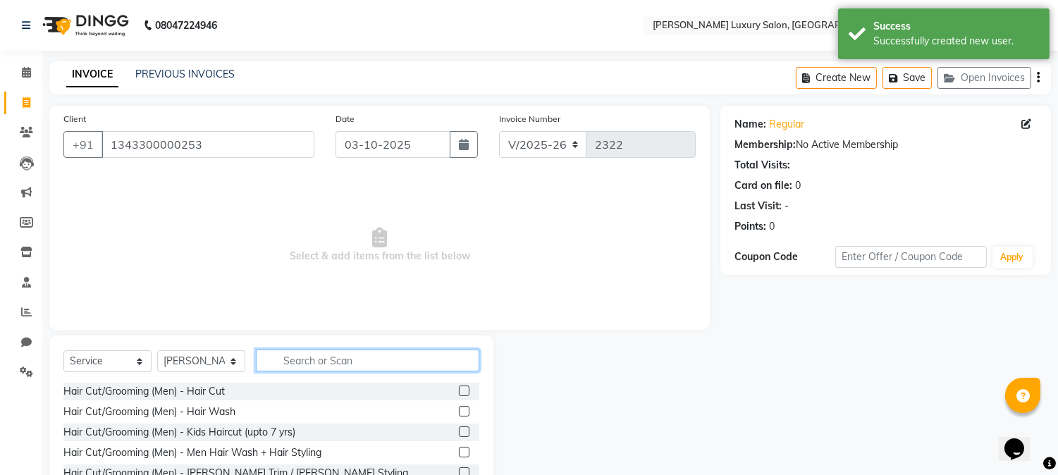
click at [307, 359] on input "text" at bounding box center [367, 361] width 223 height 22
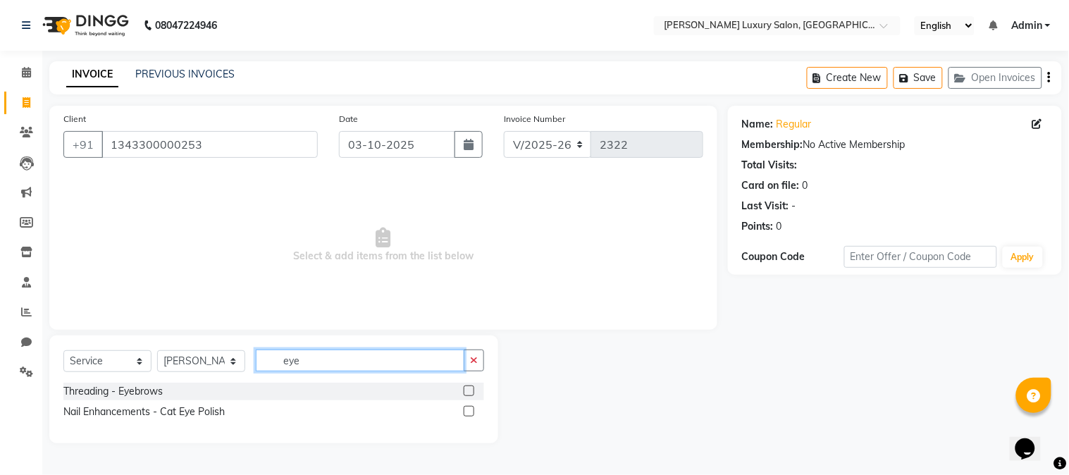
type input "eye"
click at [469, 393] on label at bounding box center [469, 390] width 11 height 11
click at [469, 393] on input "checkbox" at bounding box center [468, 391] width 9 height 9
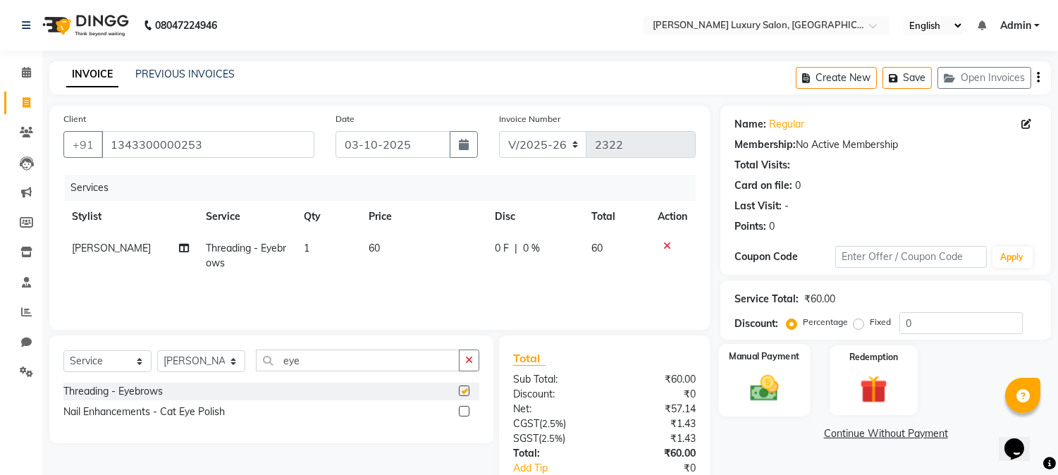
checkbox input "false"
click at [765, 399] on img at bounding box center [764, 388] width 47 height 33
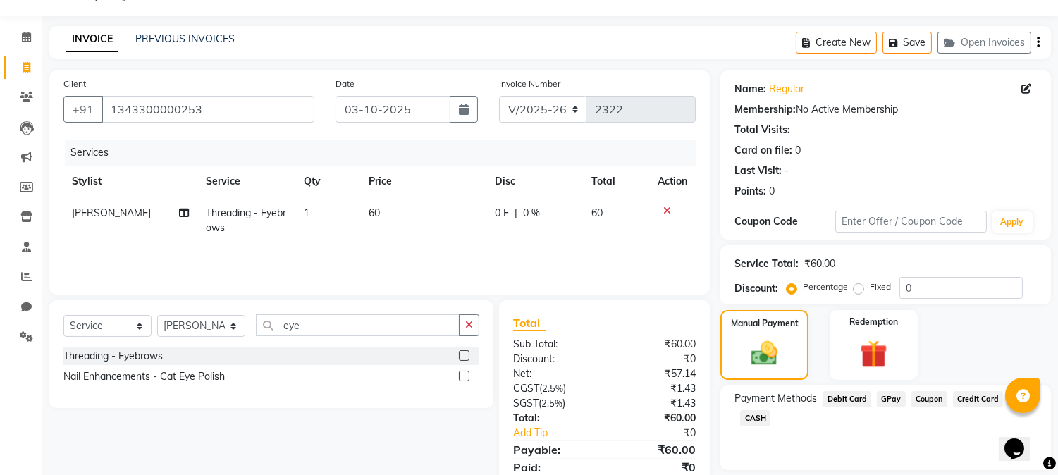
scroll to position [88, 0]
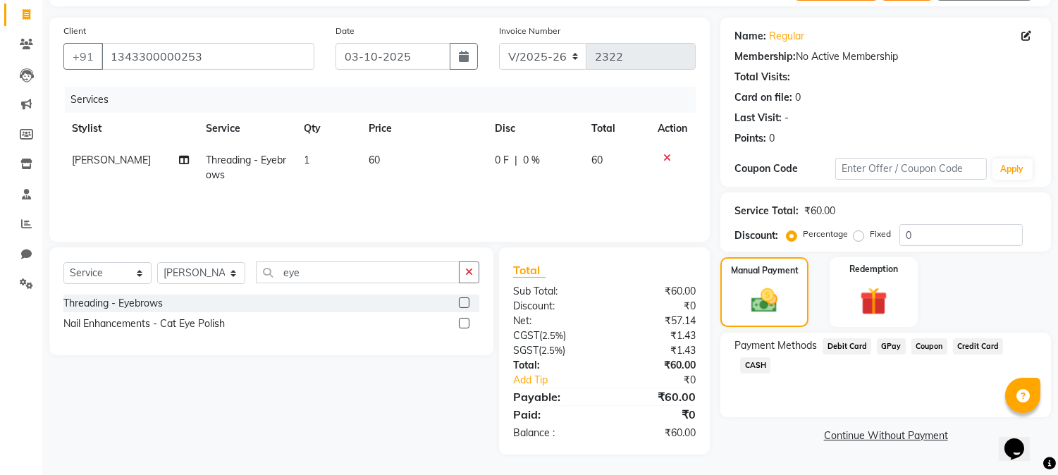
click at [770, 357] on span "CASH" at bounding box center [755, 365] width 30 height 16
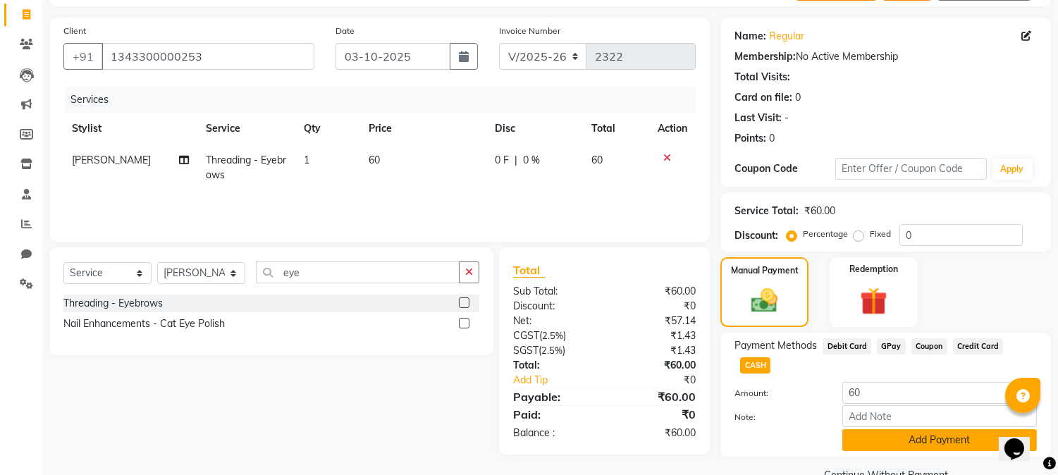
click at [953, 430] on button "Add Payment" at bounding box center [939, 440] width 194 height 22
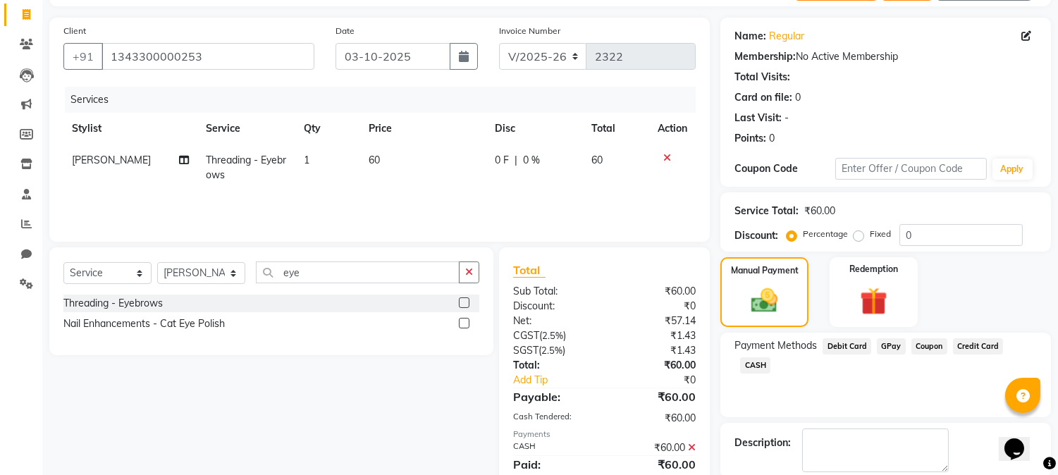
scroll to position [159, 0]
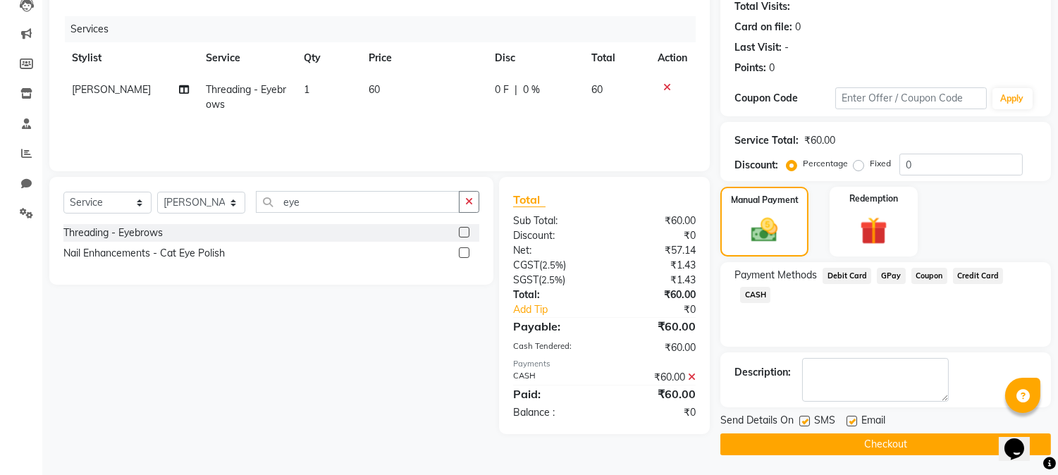
click at [949, 451] on button "Checkout" at bounding box center [885, 444] width 330 height 22
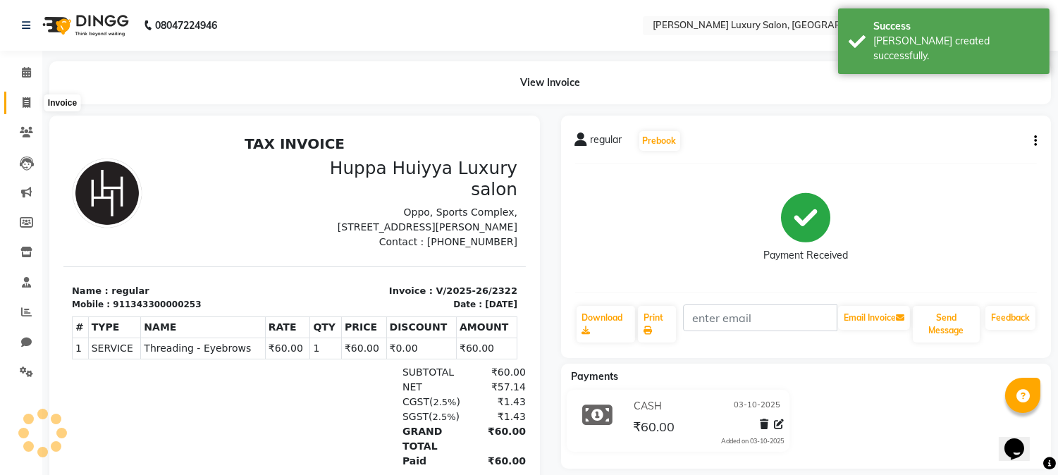
click at [33, 100] on span at bounding box center [26, 103] width 25 height 16
select select "service"
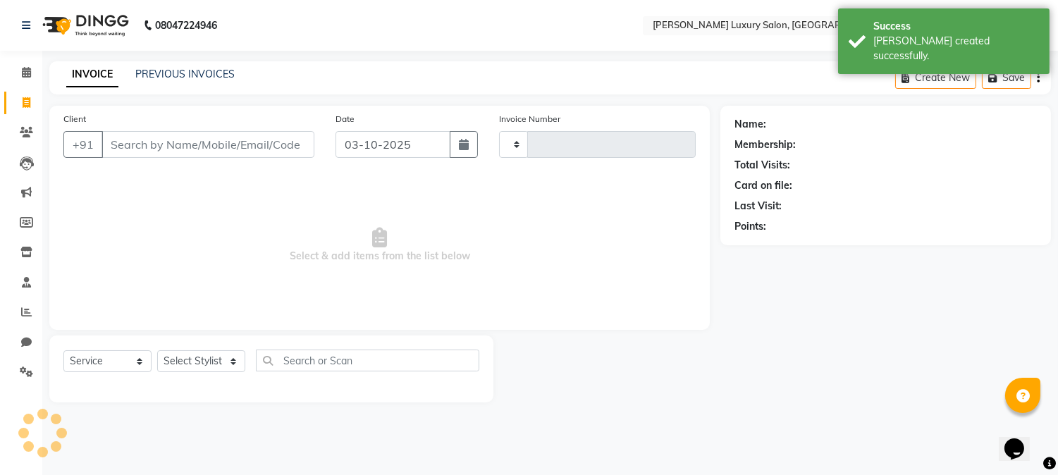
type input "2323"
select select "7752"
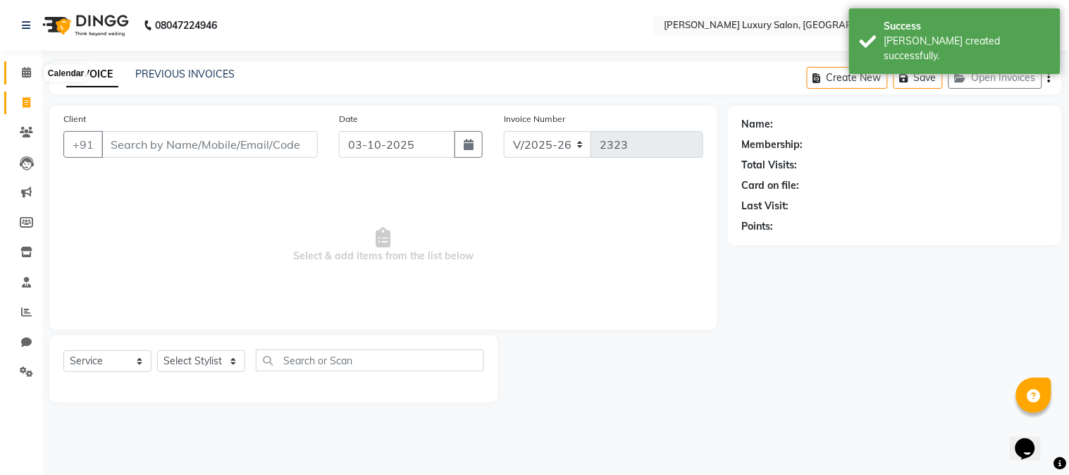
click at [27, 68] on icon at bounding box center [26, 72] width 9 height 11
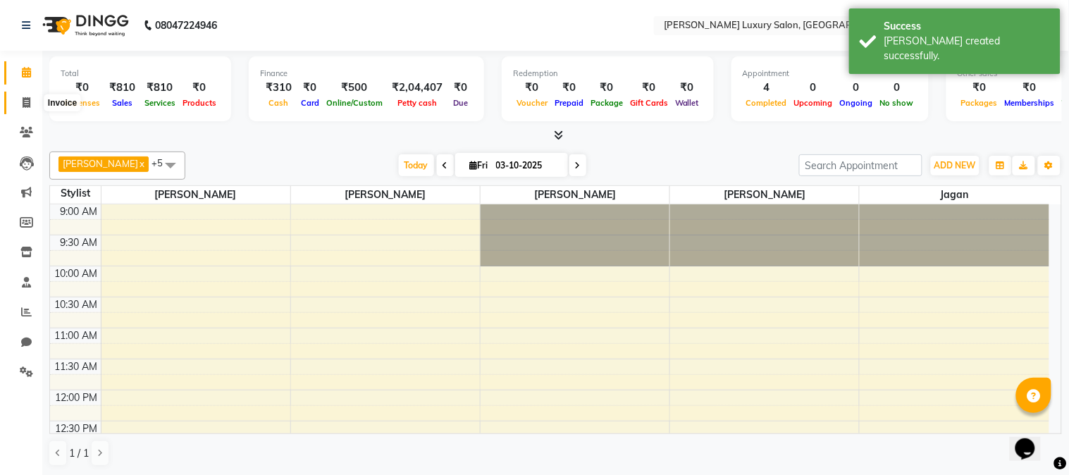
click at [25, 106] on icon at bounding box center [27, 102] width 8 height 11
select select "service"
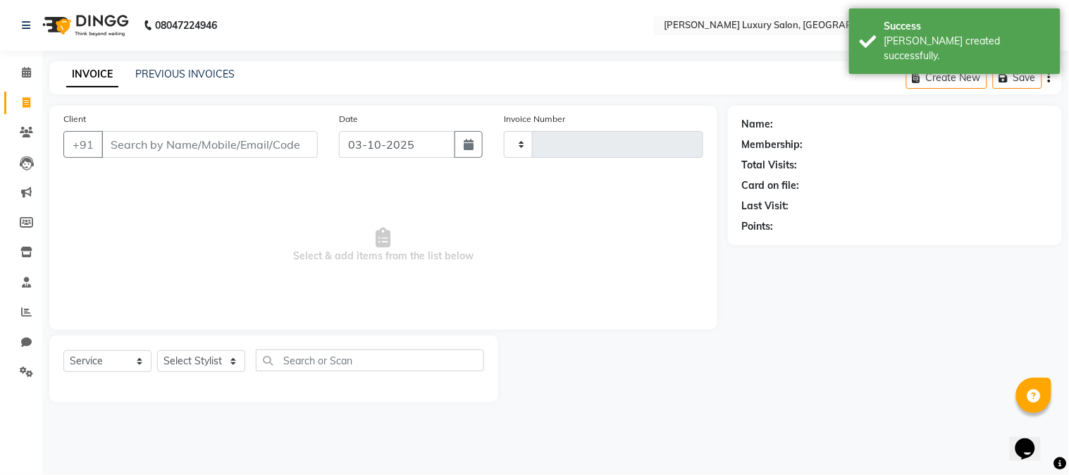
type input "2323"
select select "7752"
